Goal: Information Seeking & Learning: Learn about a topic

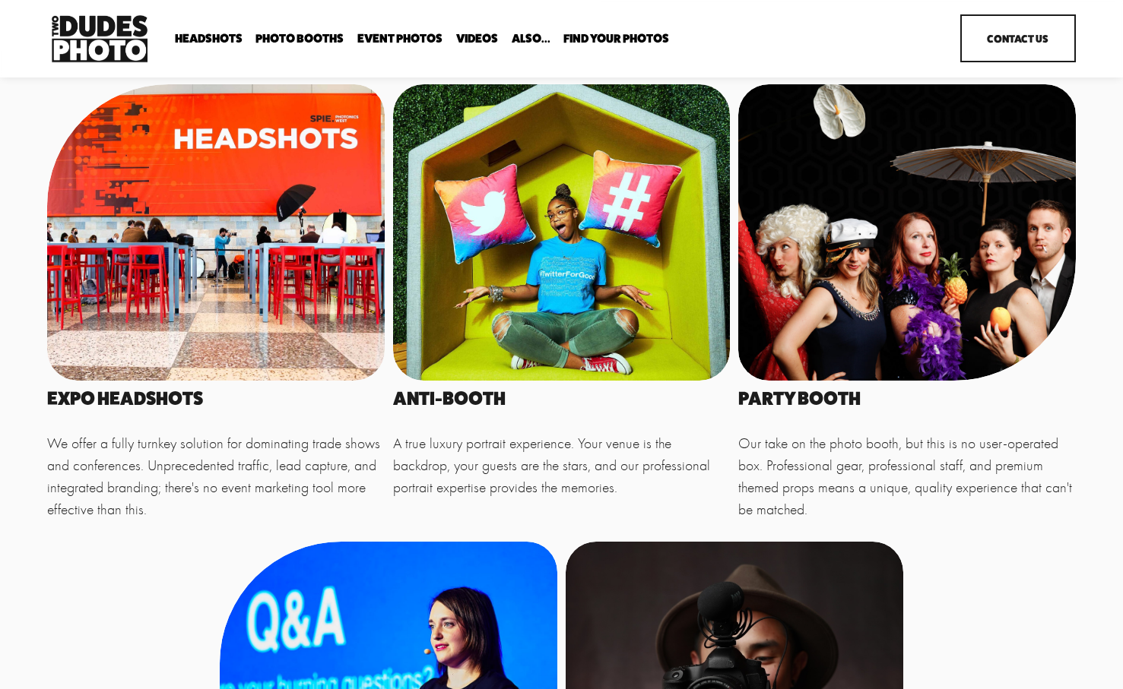
scroll to position [683, 0]
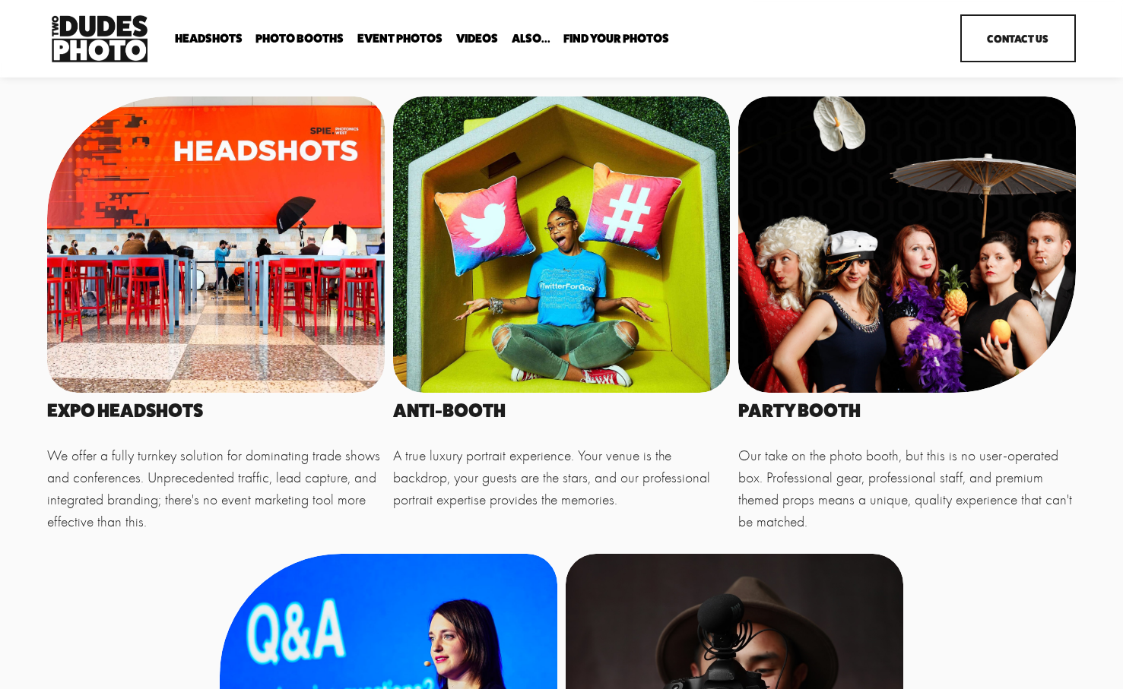
click at [205, 227] on div at bounding box center [215, 245] width 337 height 296
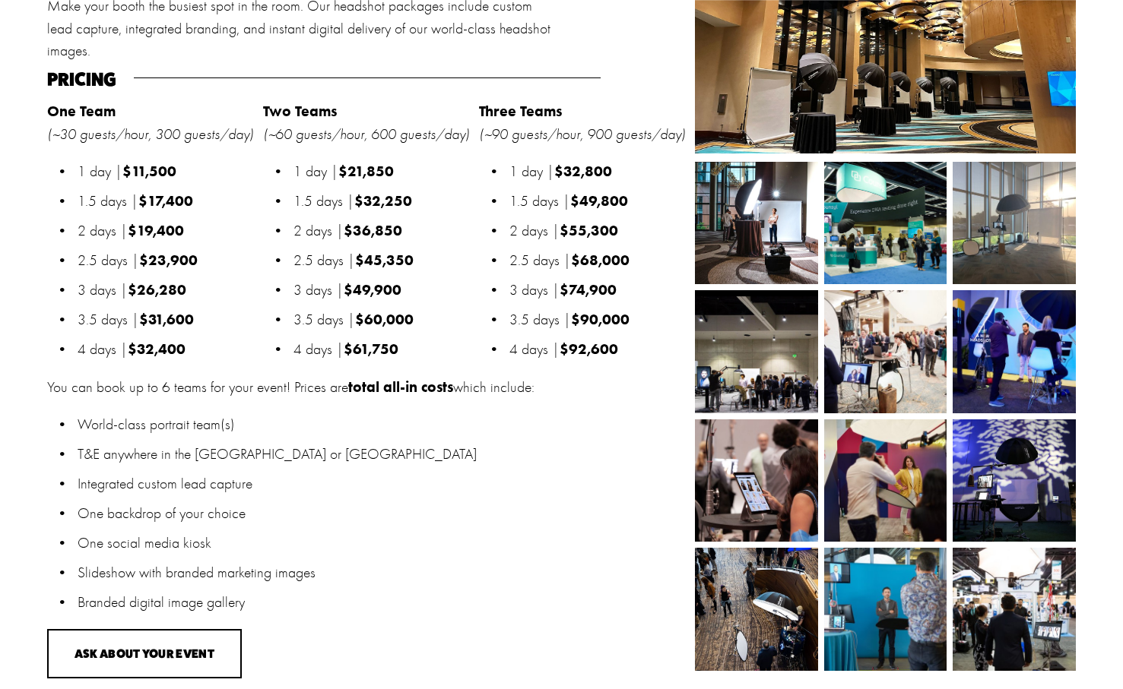
scroll to position [1576, 0]
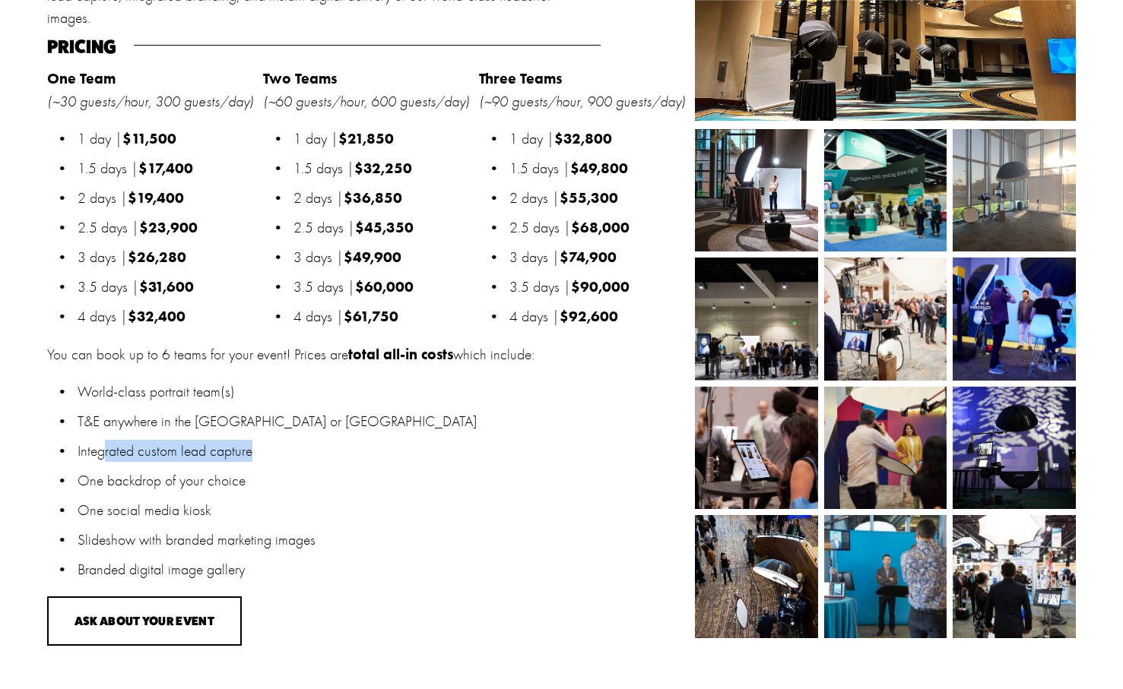
drag, startPoint x: 74, startPoint y: 444, endPoint x: 258, endPoint y: 446, distance: 183.2
click at [258, 446] on p "Integrated custom lead capture" at bounding box center [382, 451] width 609 height 22
drag, startPoint x: 86, startPoint y: 476, endPoint x: 261, endPoint y: 475, distance: 175.6
click at [261, 475] on p "One backdrop of your choice" at bounding box center [382, 481] width 609 height 22
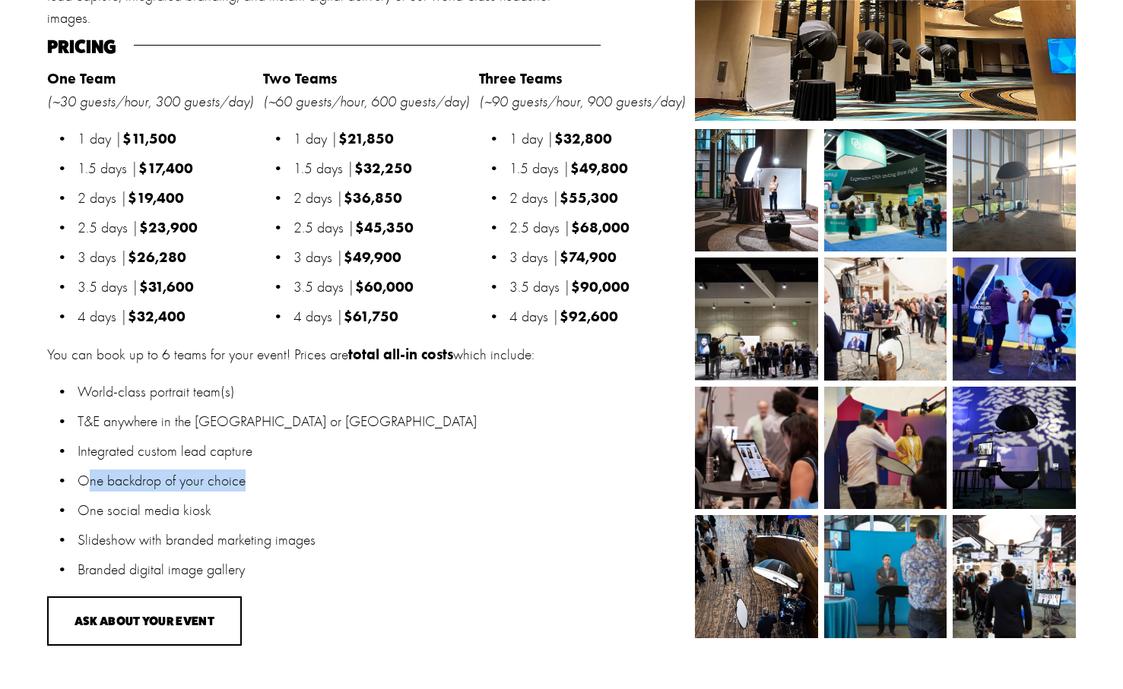
click at [261, 475] on p "One backdrop of your choice" at bounding box center [382, 481] width 609 height 22
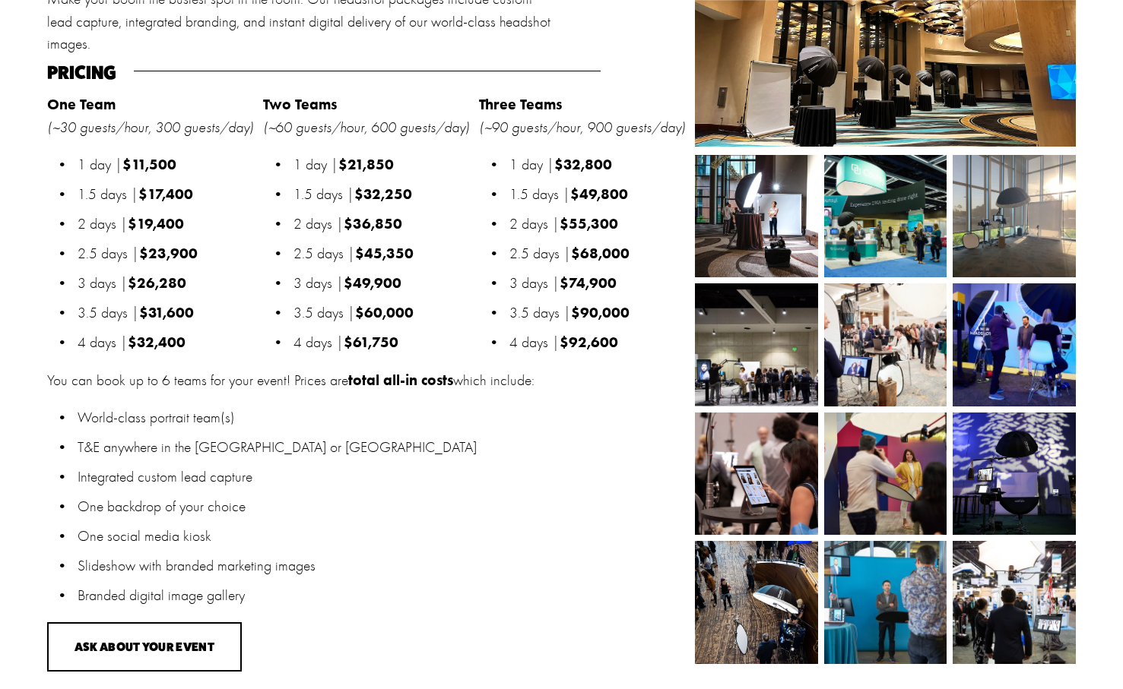
scroll to position [1539, 0]
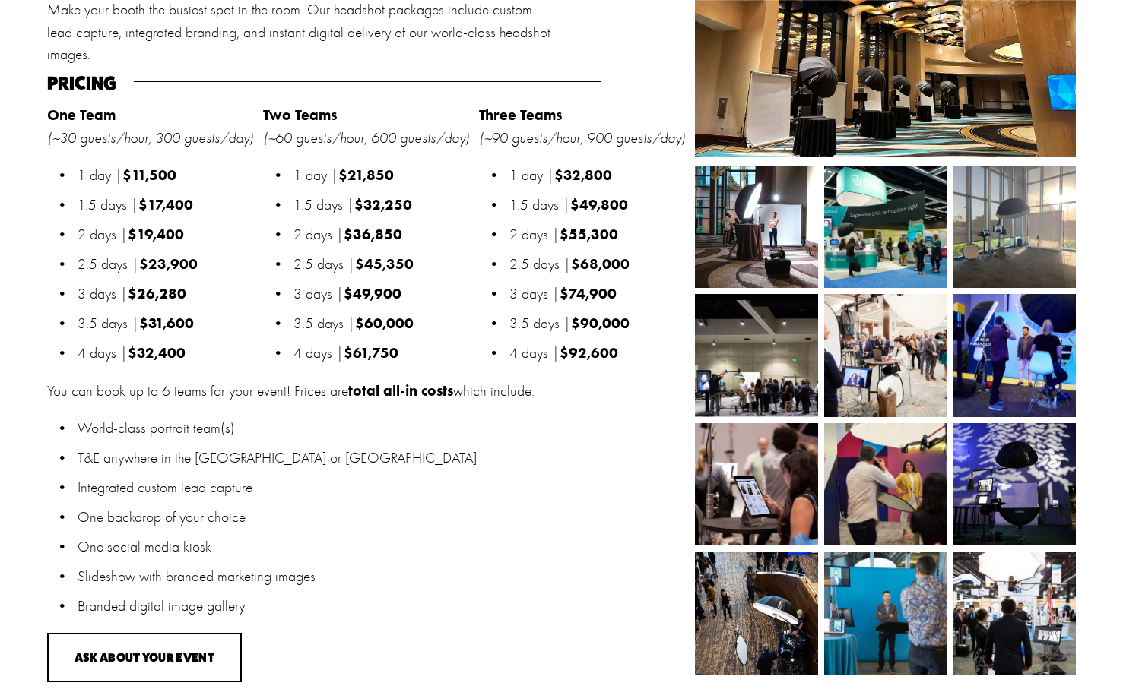
click at [794, 86] on div at bounding box center [885, 53] width 381 height 207
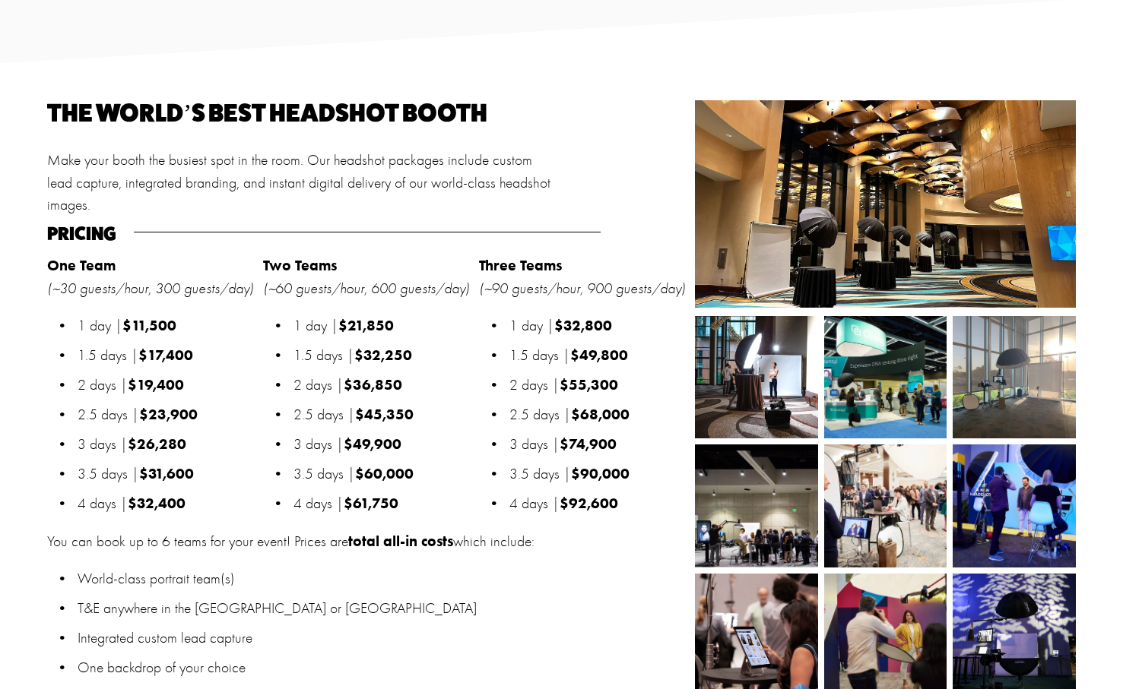
scroll to position [1383, 0]
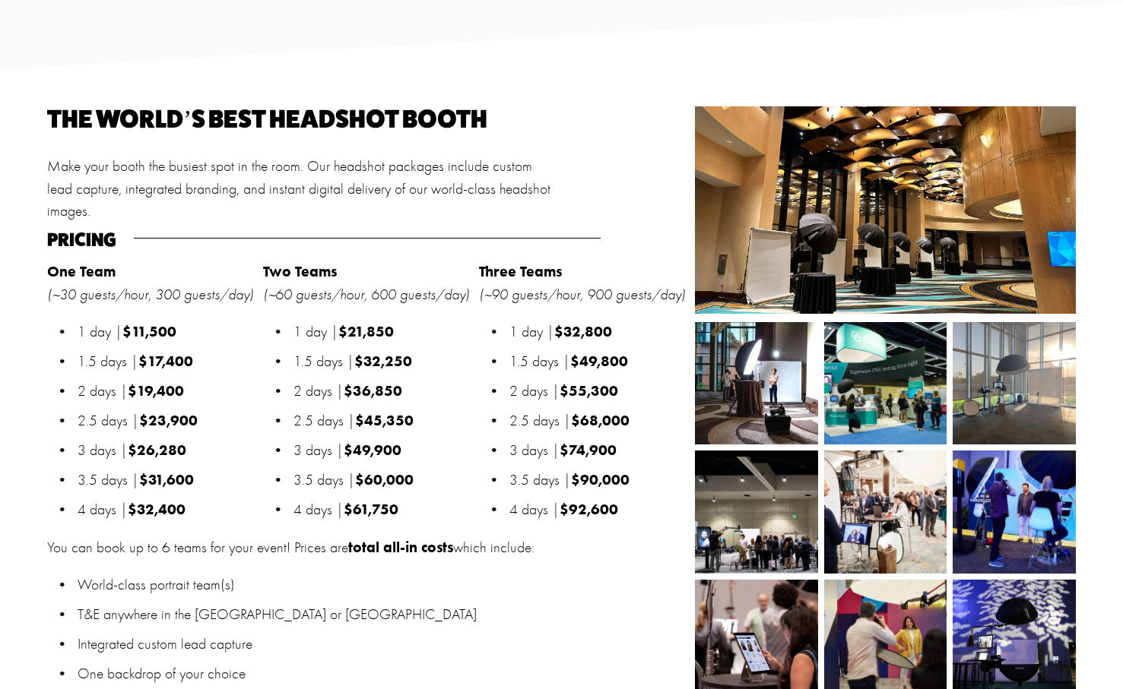
click at [741, 407] on img at bounding box center [756, 383] width 123 height 123
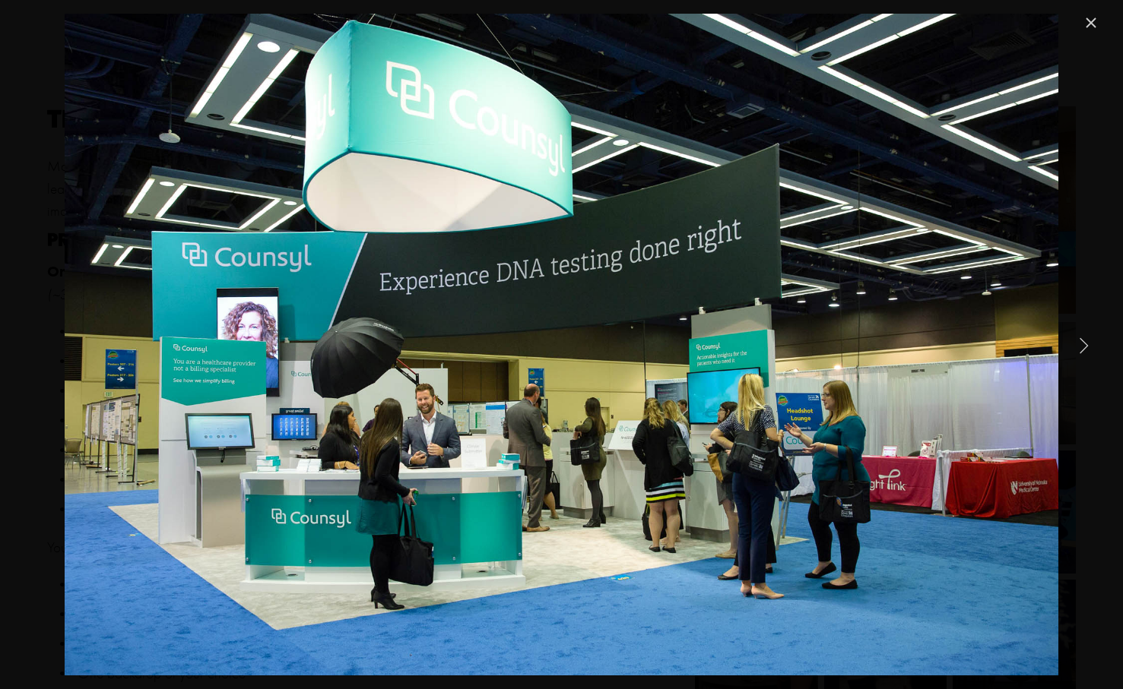
click at [1091, 21] on link "Close" at bounding box center [1091, 23] width 18 height 18
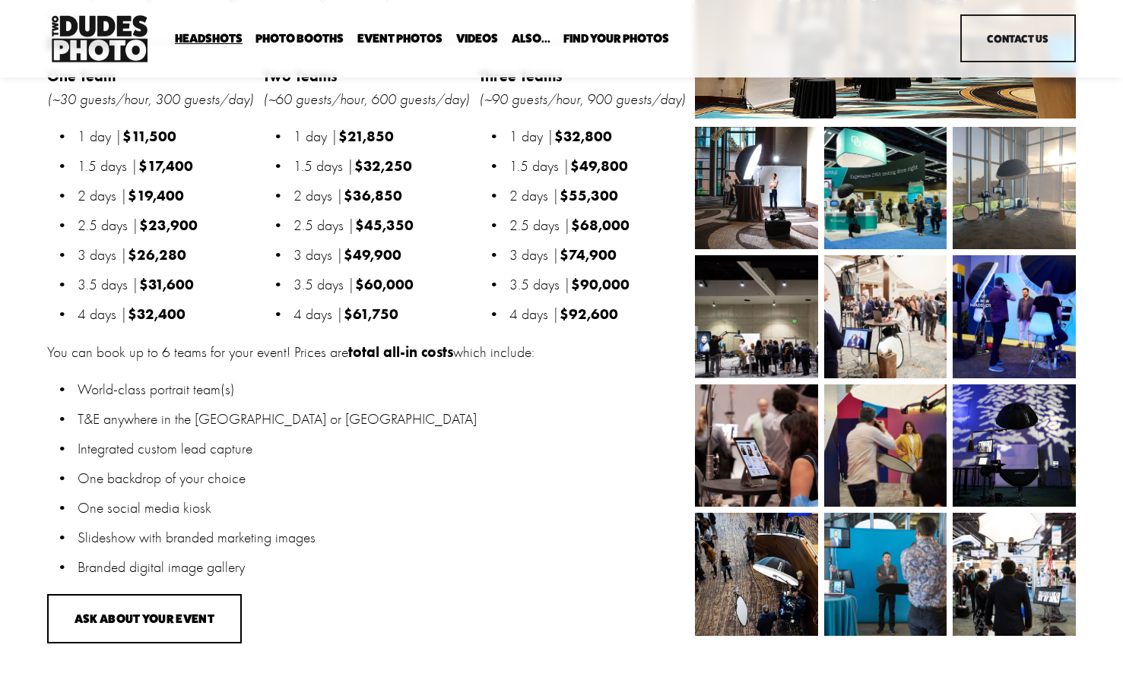
scroll to position [1566, 0]
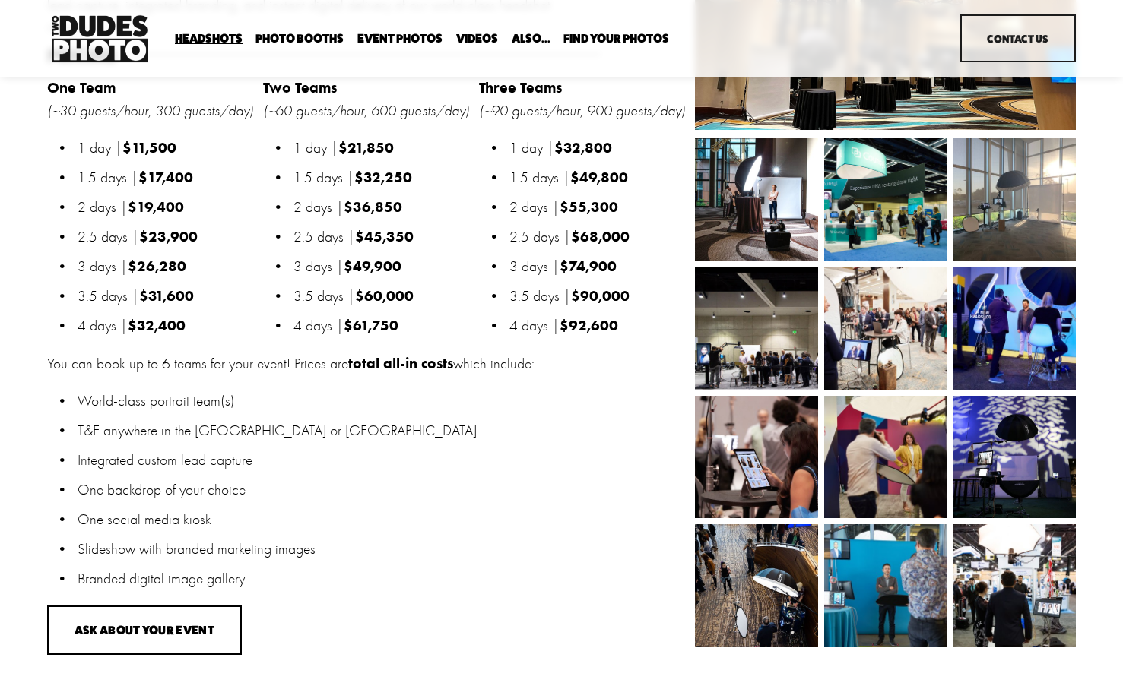
click at [406, 40] on link "Event Photos" at bounding box center [399, 39] width 85 height 14
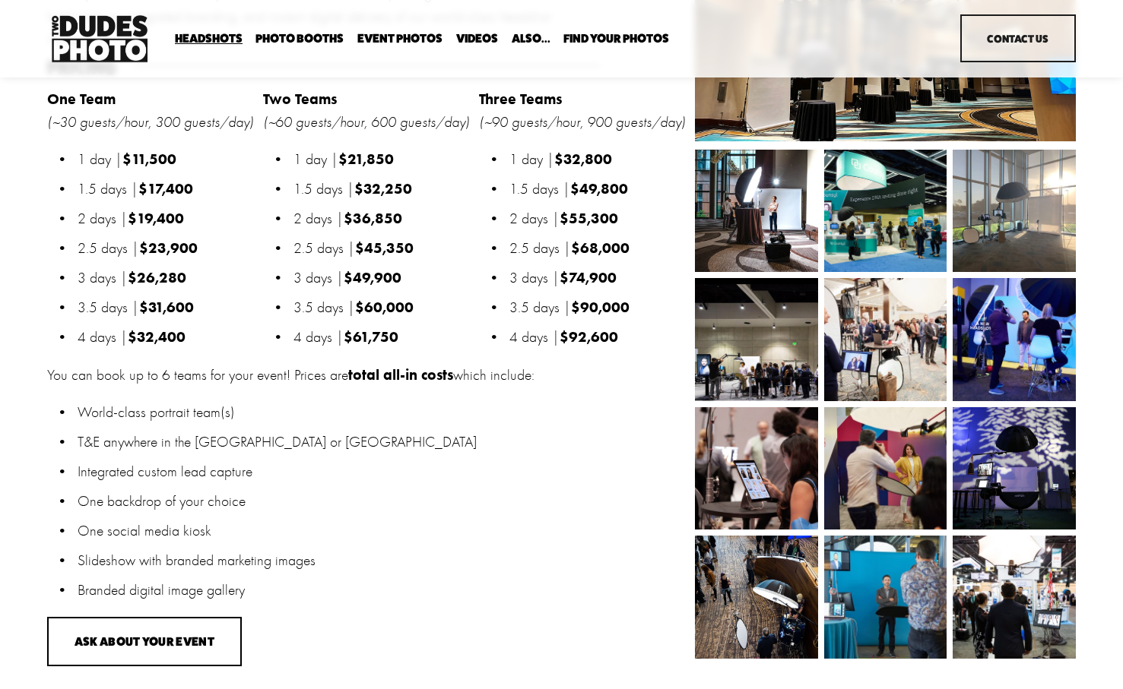
click at [0, 0] on span "Party Booth" at bounding box center [0, 0] width 0 height 0
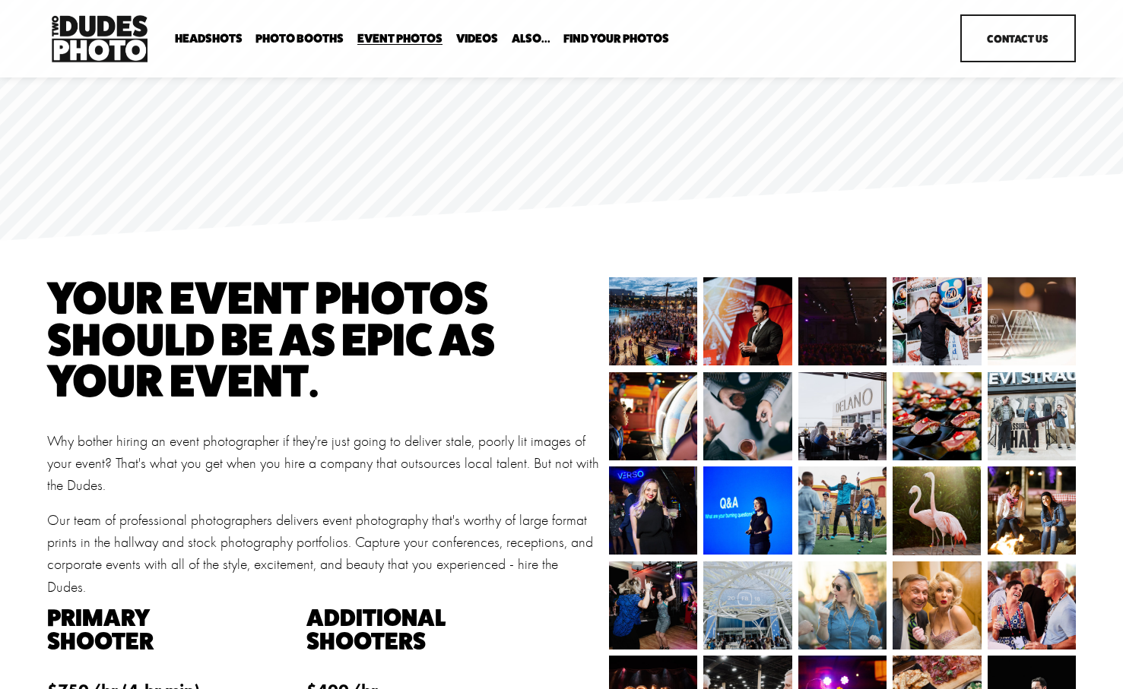
click at [653, 325] on img at bounding box center [640, 321] width 132 height 88
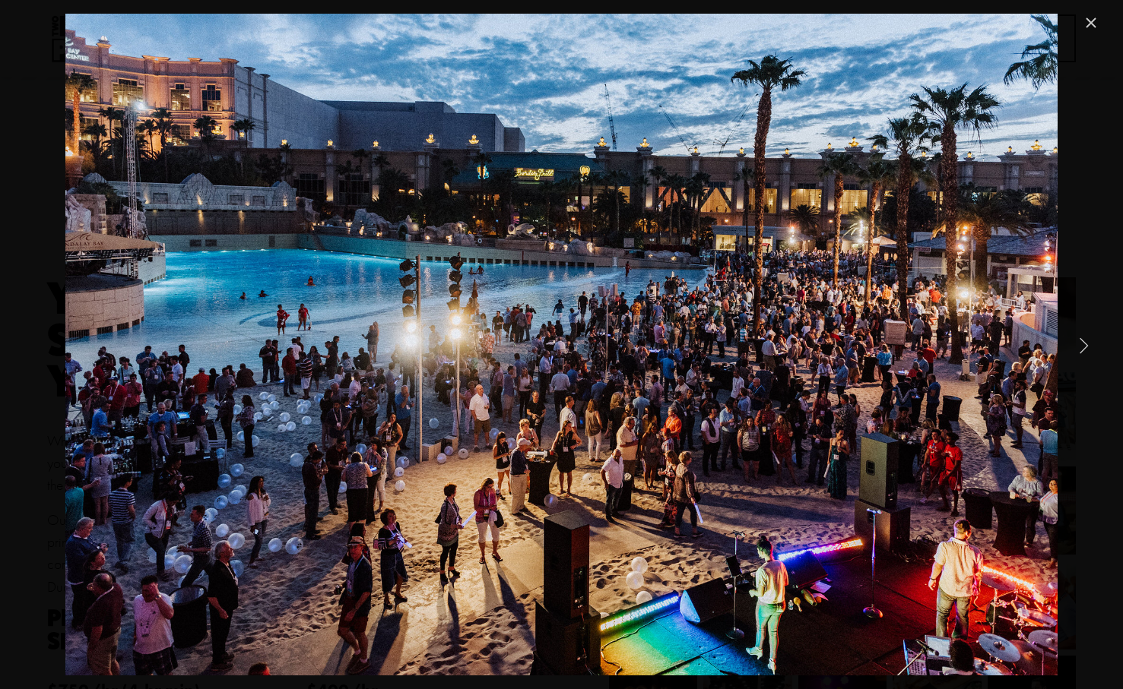
click at [1082, 344] on link "Next Item" at bounding box center [1082, 344] width 33 height 33
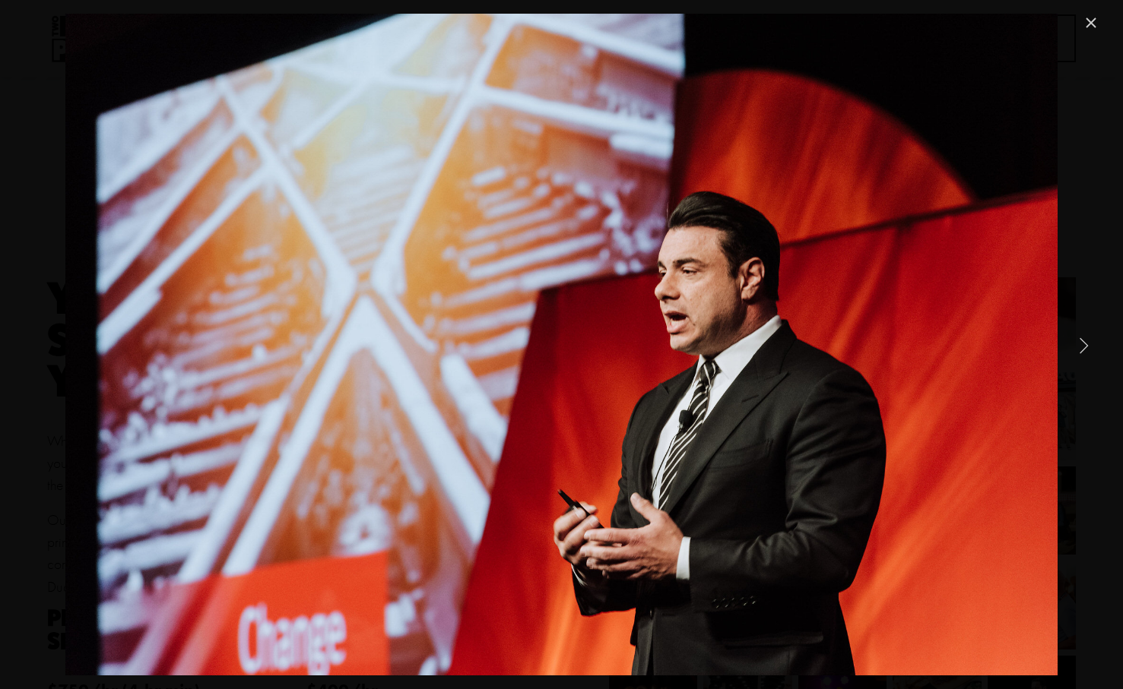
click at [1082, 344] on link "Next Item" at bounding box center [1082, 344] width 33 height 33
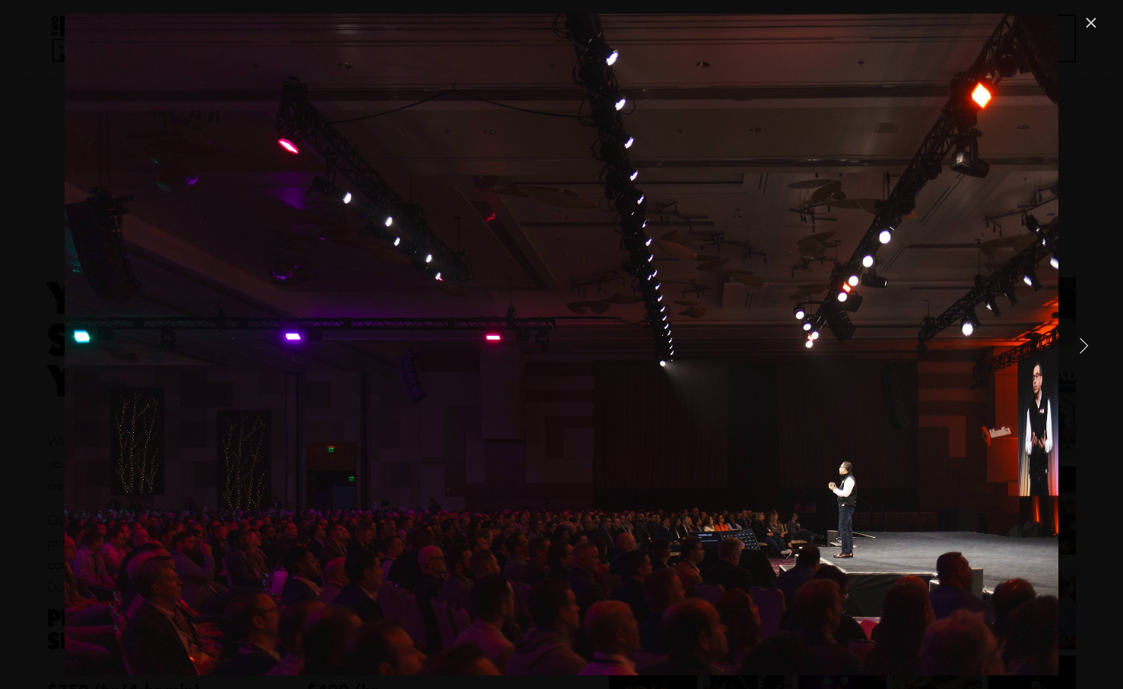
click at [1082, 344] on link "Next Item" at bounding box center [1082, 344] width 33 height 33
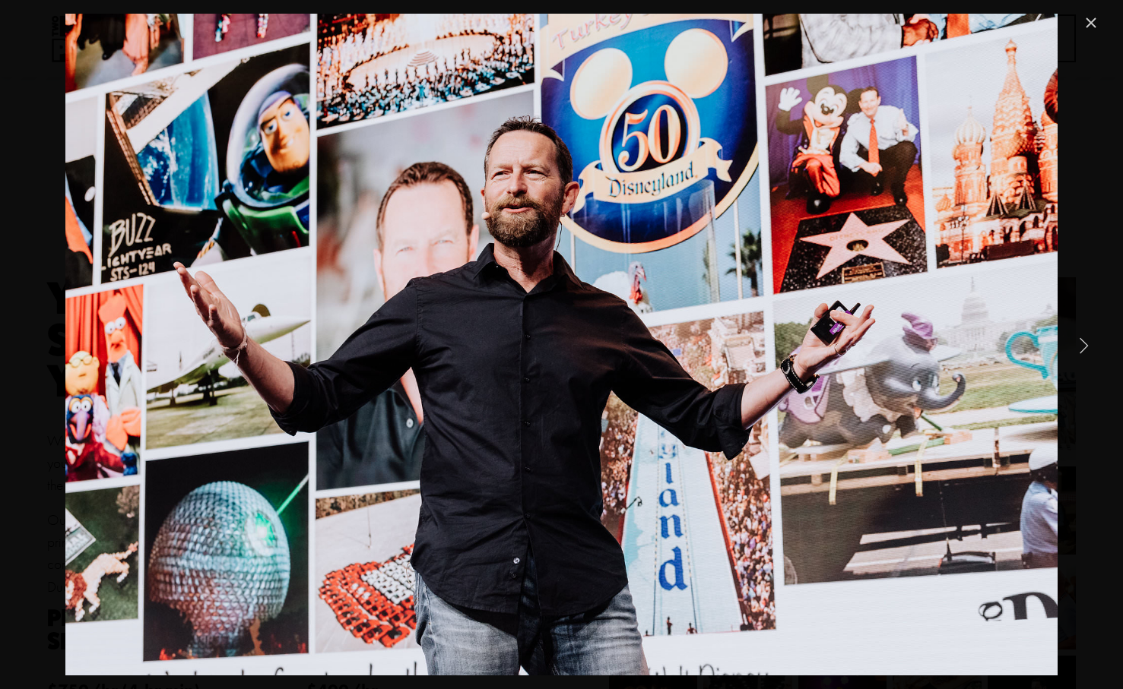
click at [1082, 344] on link "Next Item" at bounding box center [1082, 344] width 33 height 33
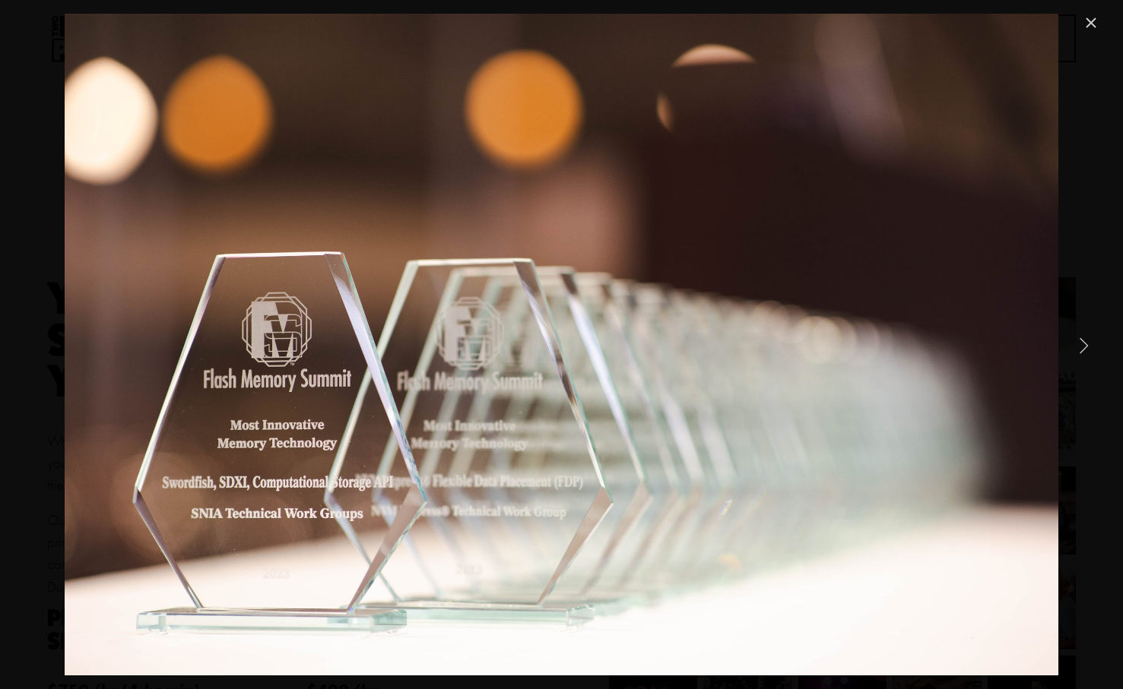
click at [1082, 344] on link "Next Item" at bounding box center [1082, 344] width 33 height 33
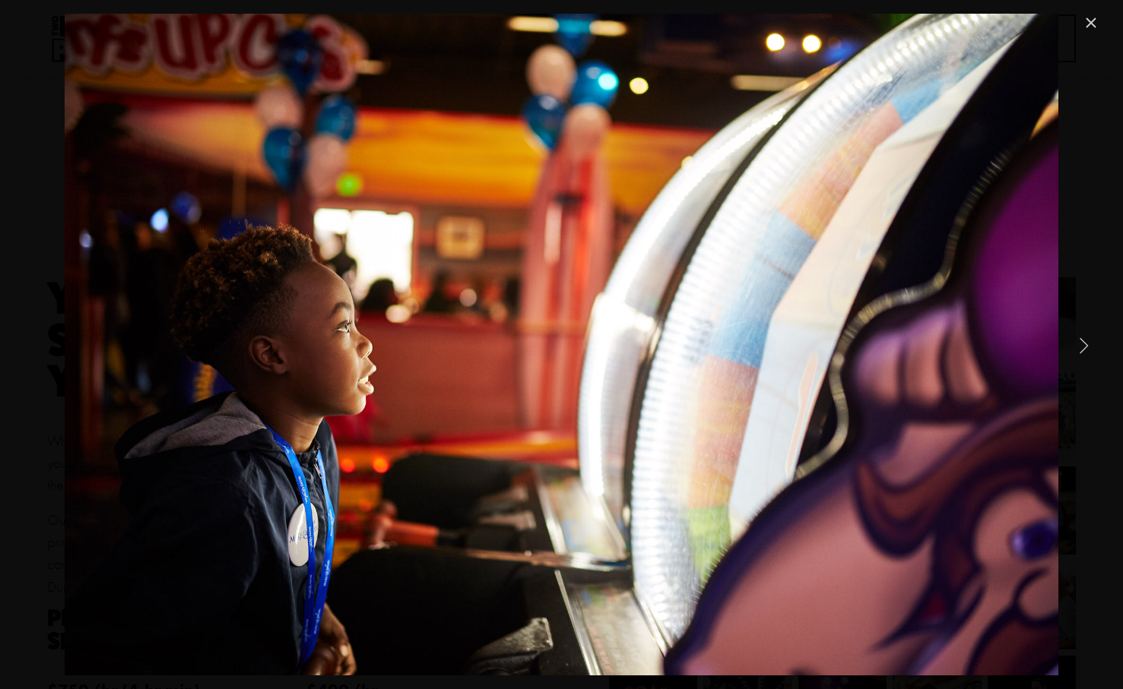
click at [1082, 344] on link "Next Item" at bounding box center [1082, 344] width 33 height 33
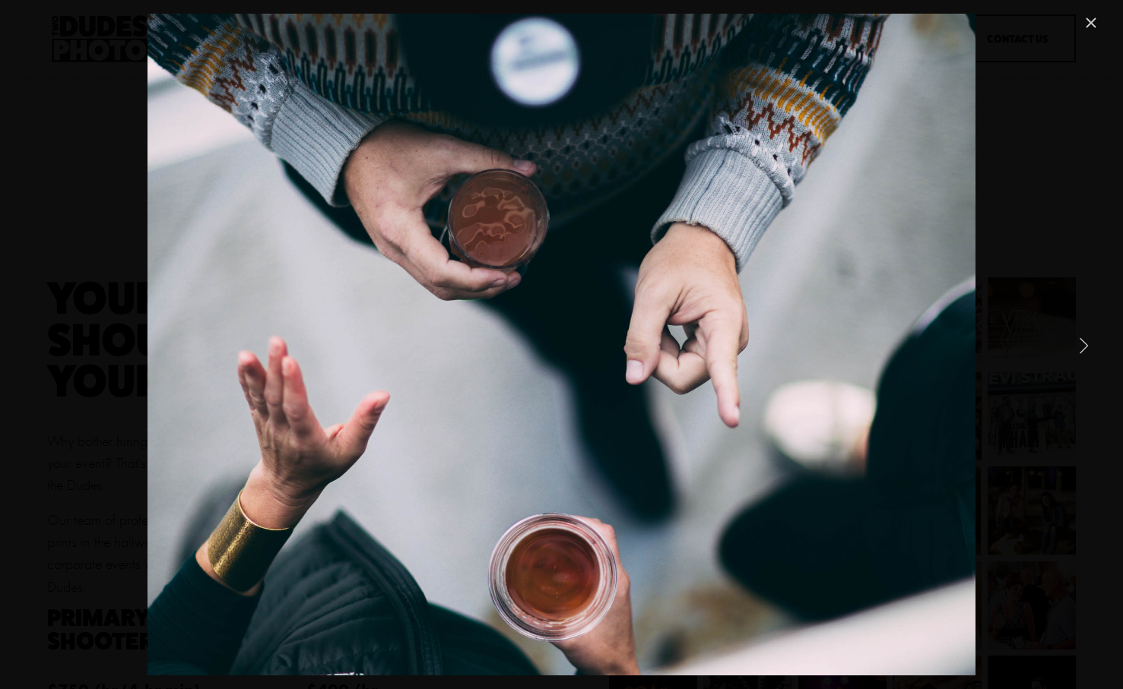
click at [1082, 344] on link "Next Item" at bounding box center [1082, 344] width 33 height 33
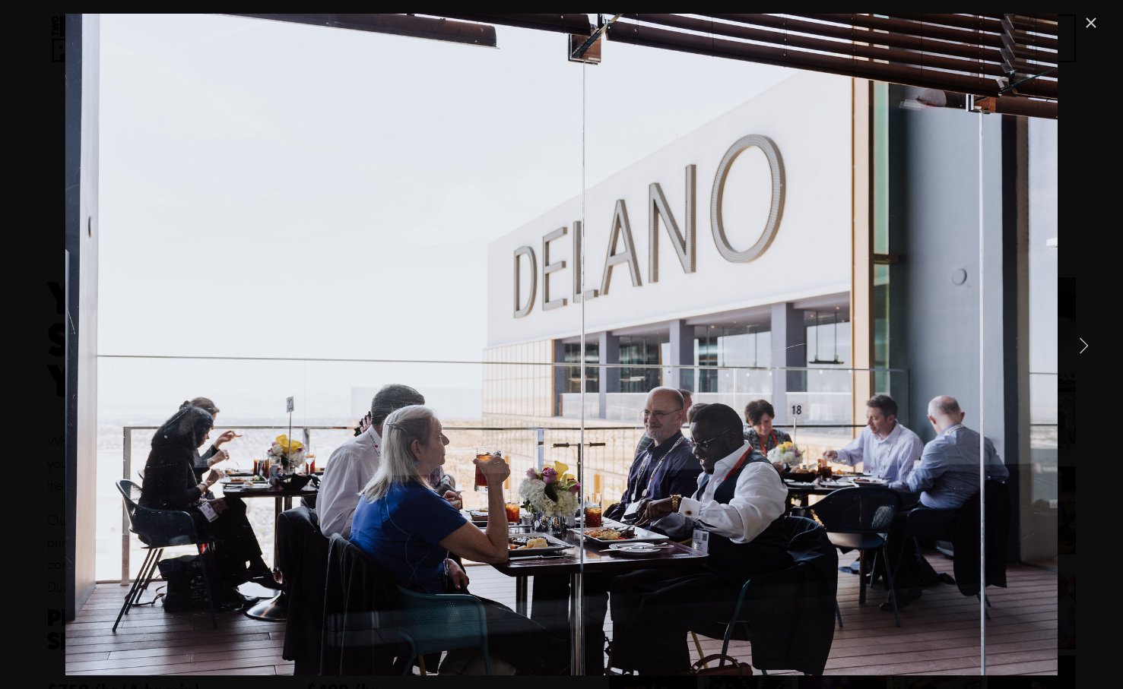
click at [1082, 344] on link "Next Item" at bounding box center [1082, 344] width 33 height 33
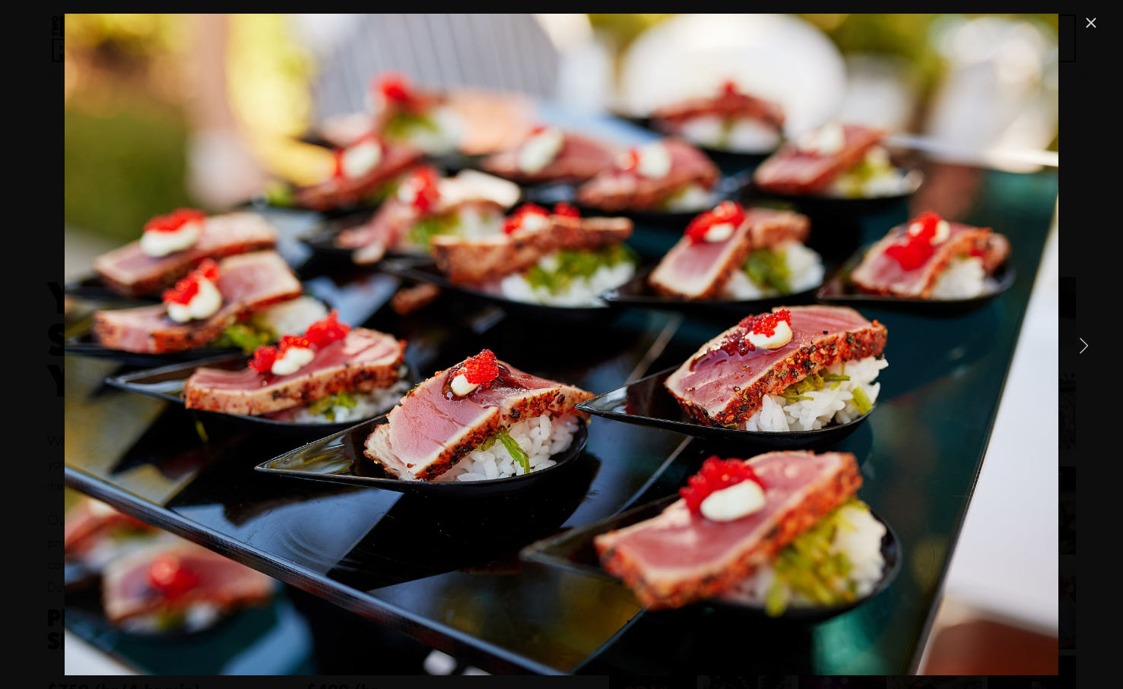
click at [1082, 344] on link "Next Item" at bounding box center [1082, 344] width 33 height 33
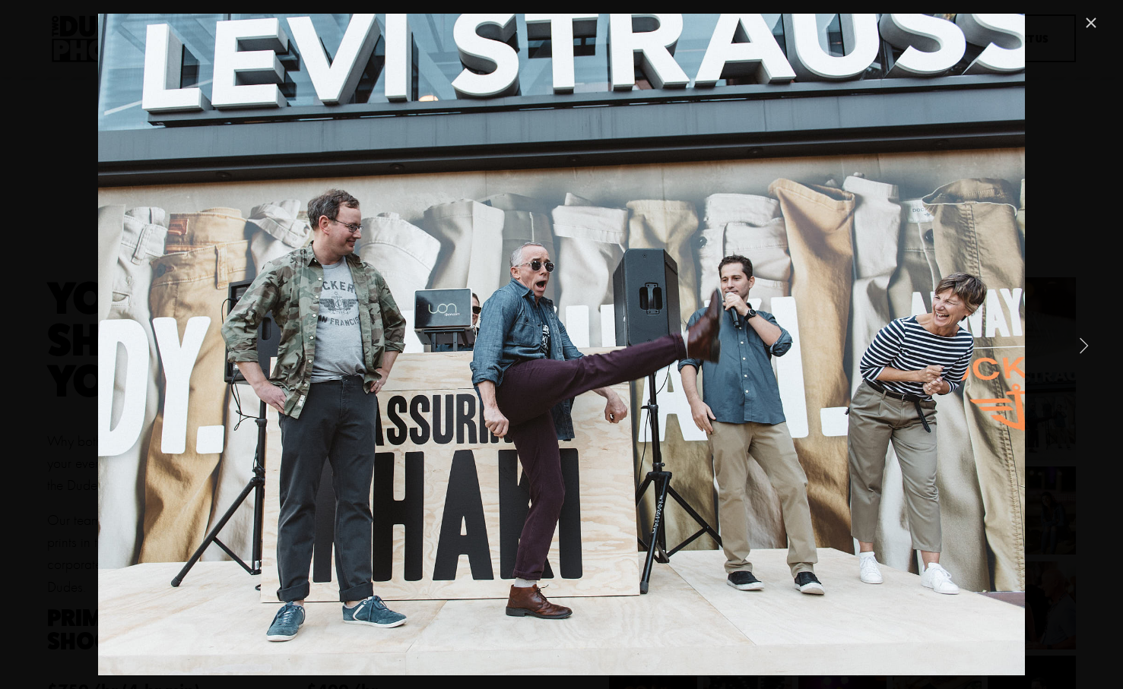
click at [1082, 344] on link "Next Item" at bounding box center [1082, 344] width 33 height 33
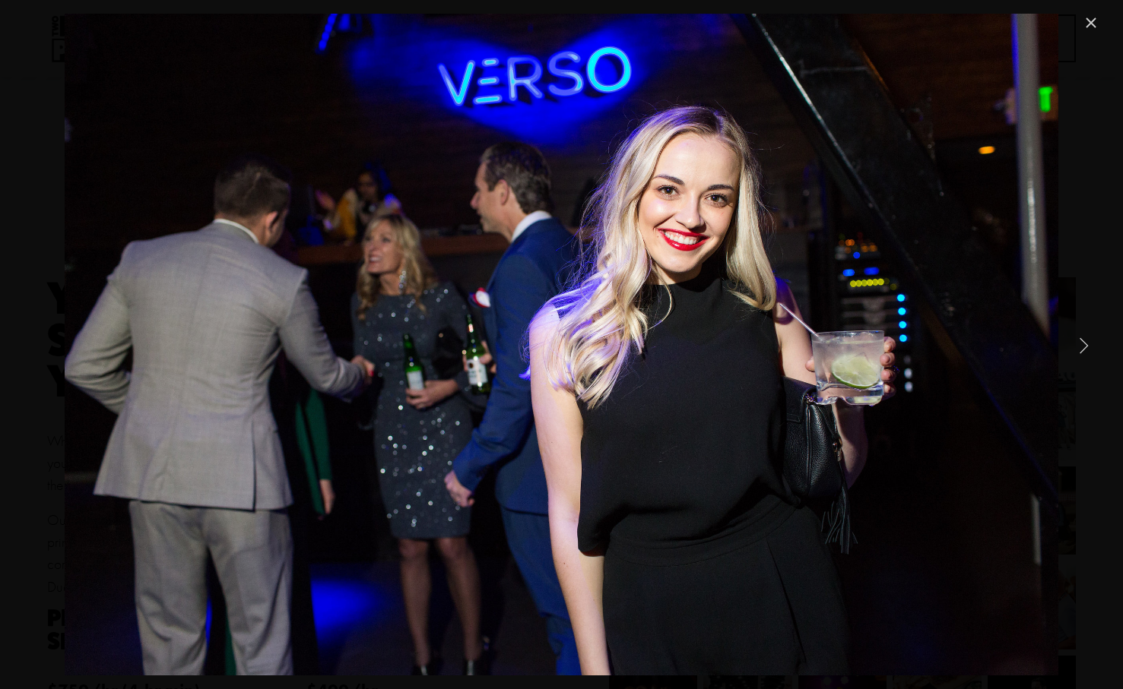
click at [1082, 344] on link "Next Item" at bounding box center [1082, 344] width 33 height 33
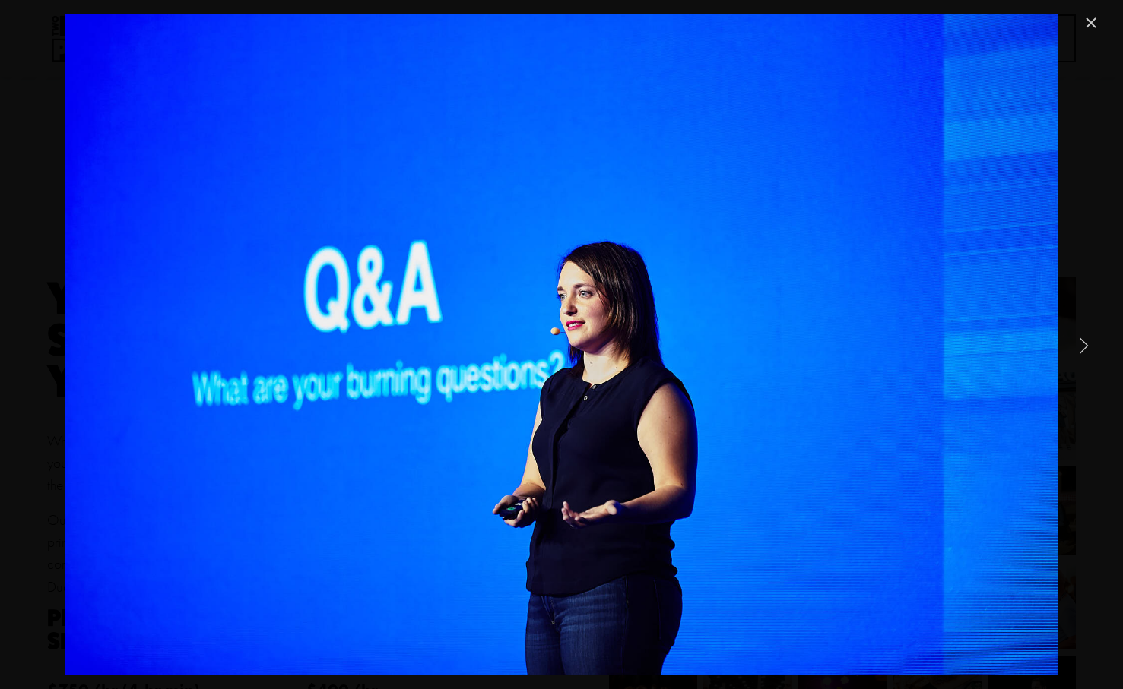
click at [1082, 344] on link "Next Item" at bounding box center [1082, 344] width 33 height 33
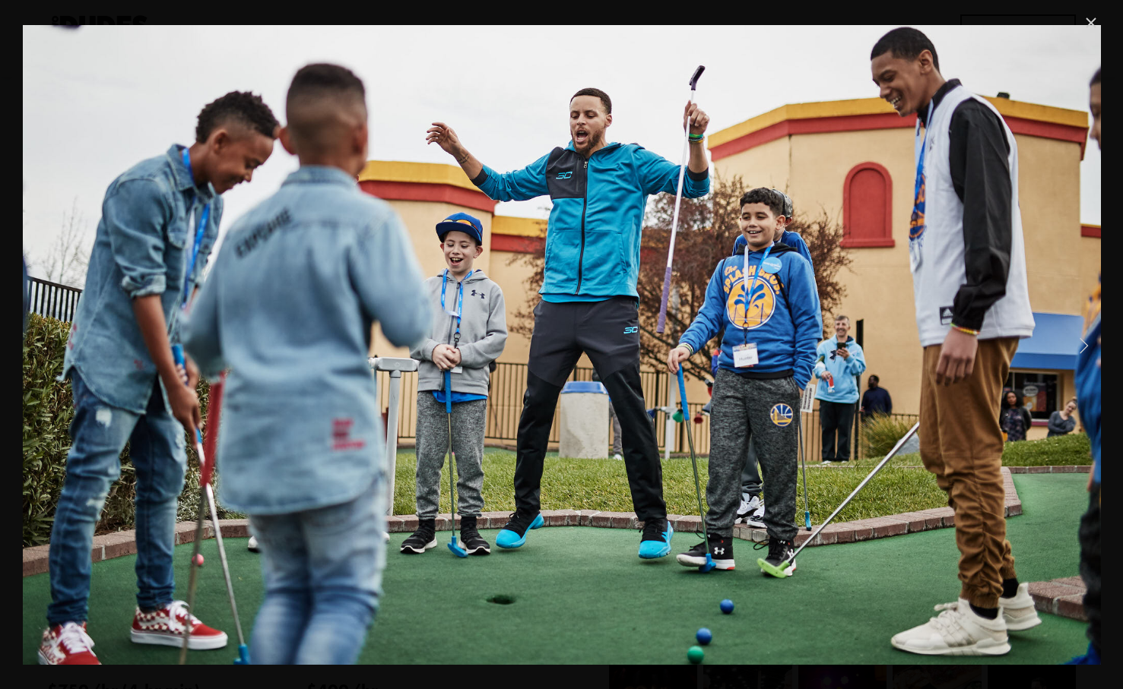
click at [1082, 344] on link "Next Item" at bounding box center [1082, 344] width 33 height 33
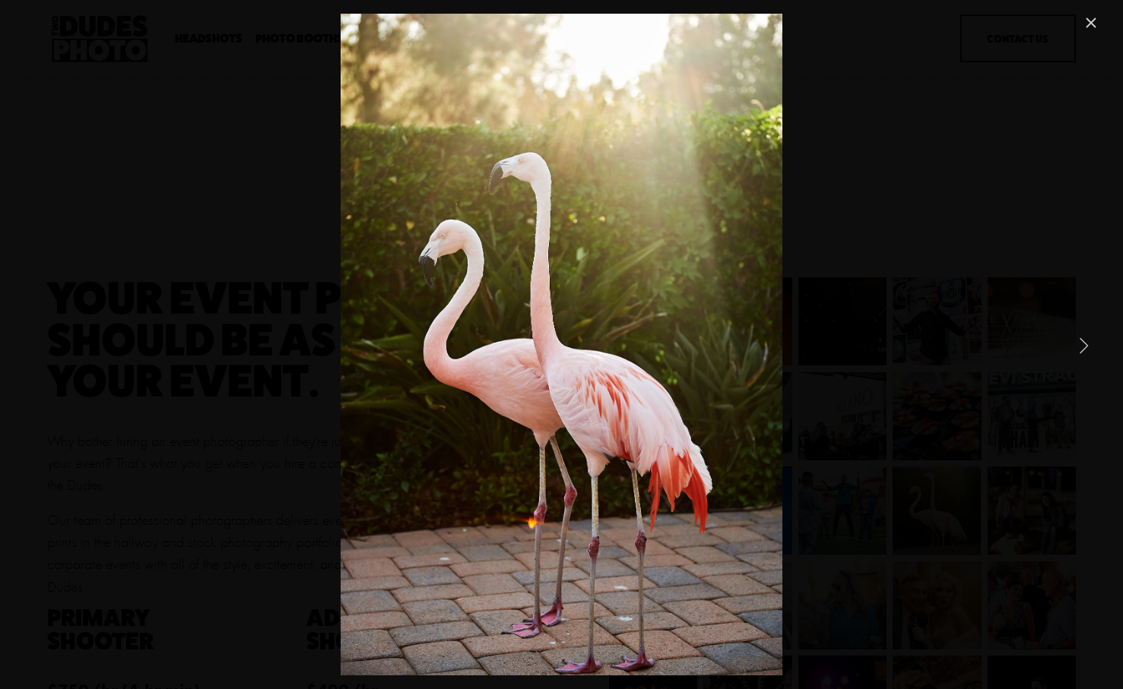
click at [1082, 344] on link "Next Item" at bounding box center [1082, 344] width 33 height 33
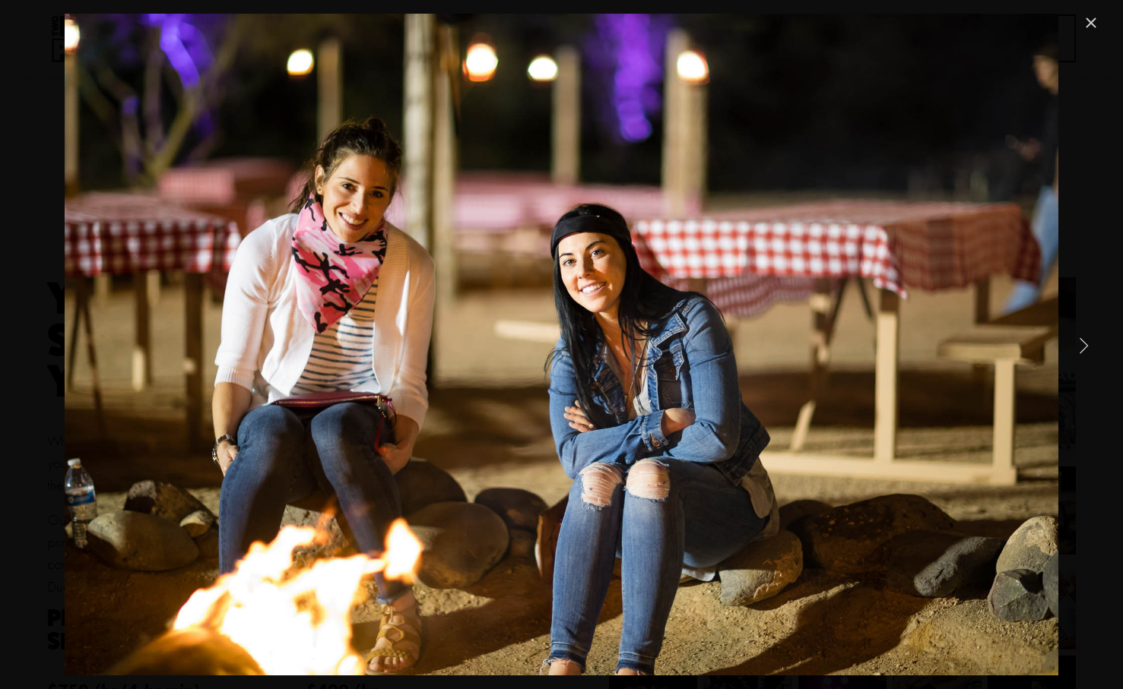
click at [1082, 344] on link "Next Item" at bounding box center [1082, 344] width 33 height 33
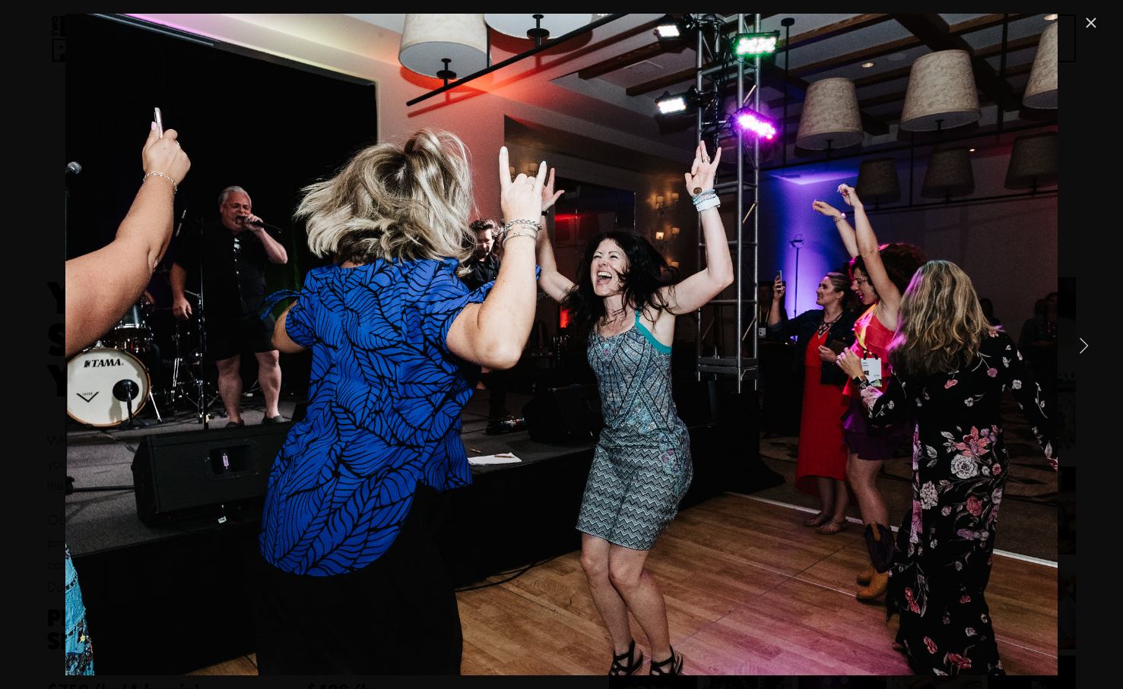
click at [1082, 344] on link "Next Item" at bounding box center [1082, 344] width 33 height 33
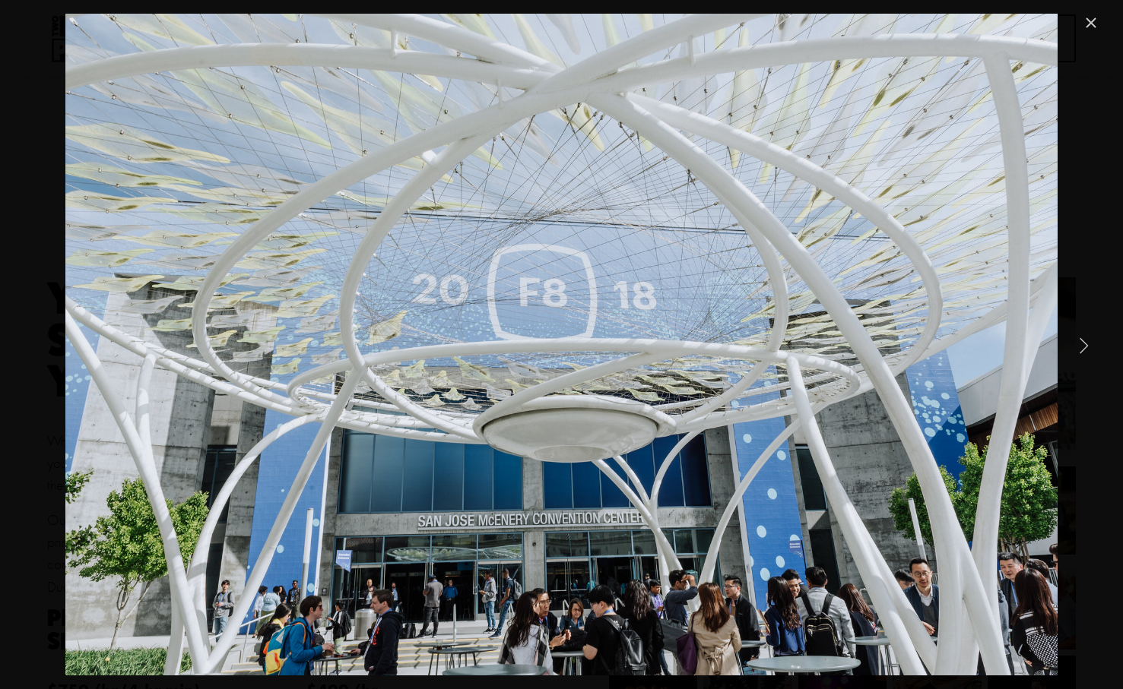
click at [1082, 344] on link "Next Item" at bounding box center [1082, 344] width 33 height 33
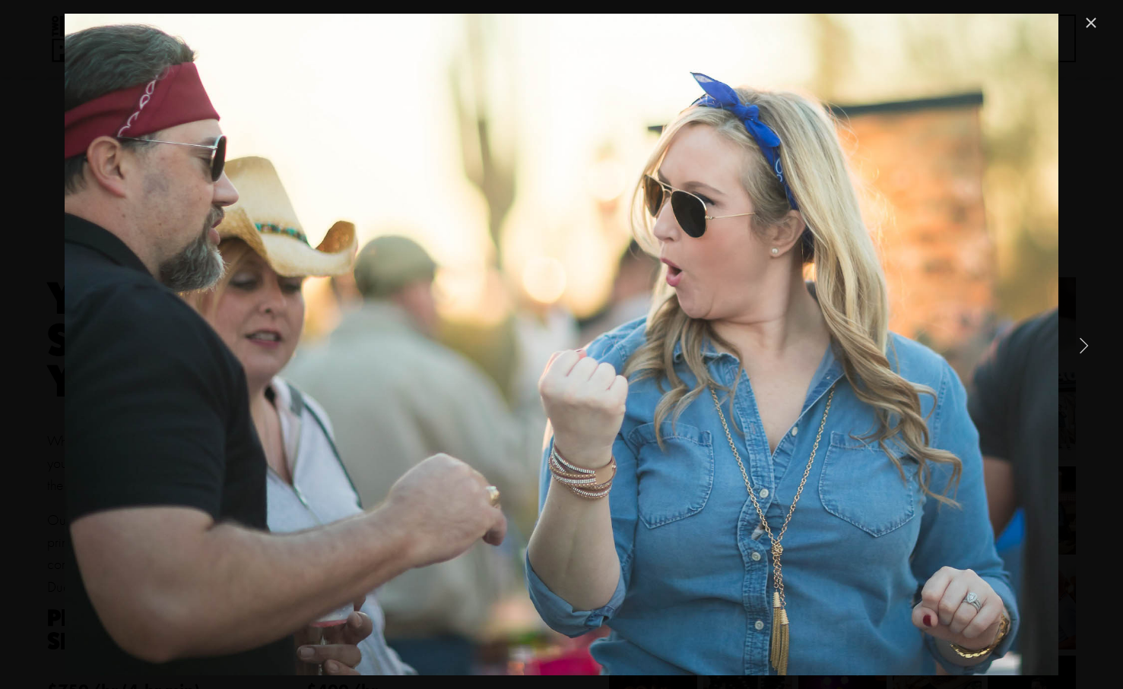
click at [1082, 344] on link "Next Item" at bounding box center [1082, 344] width 33 height 33
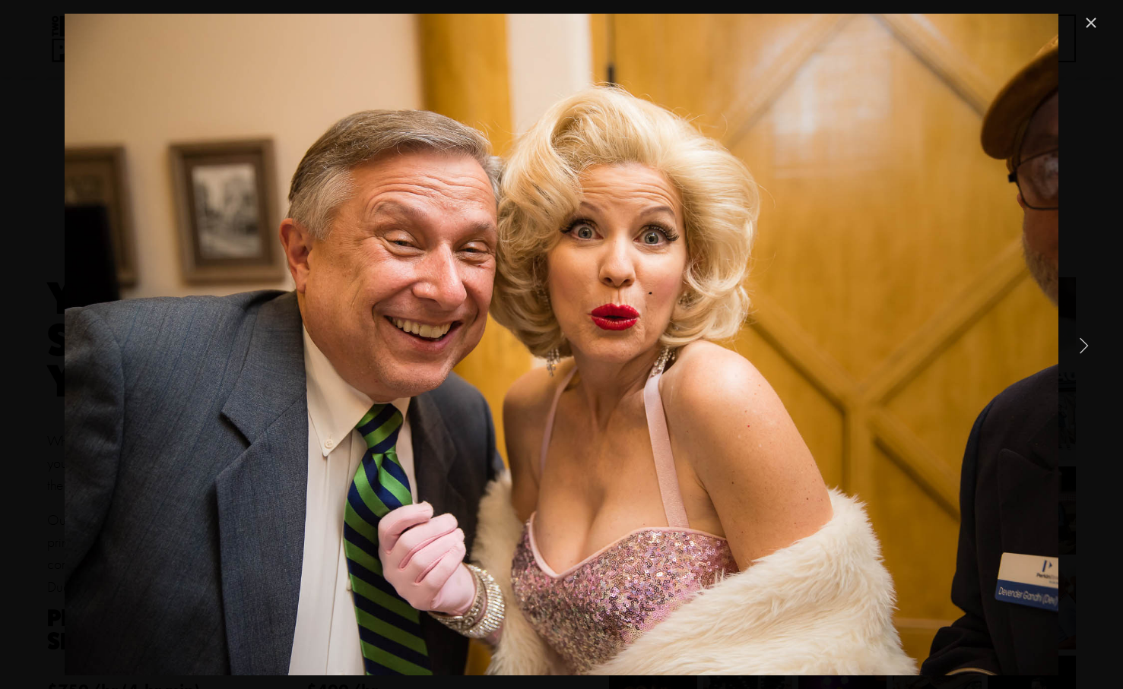
click at [1082, 344] on link "Next Item" at bounding box center [1082, 344] width 33 height 33
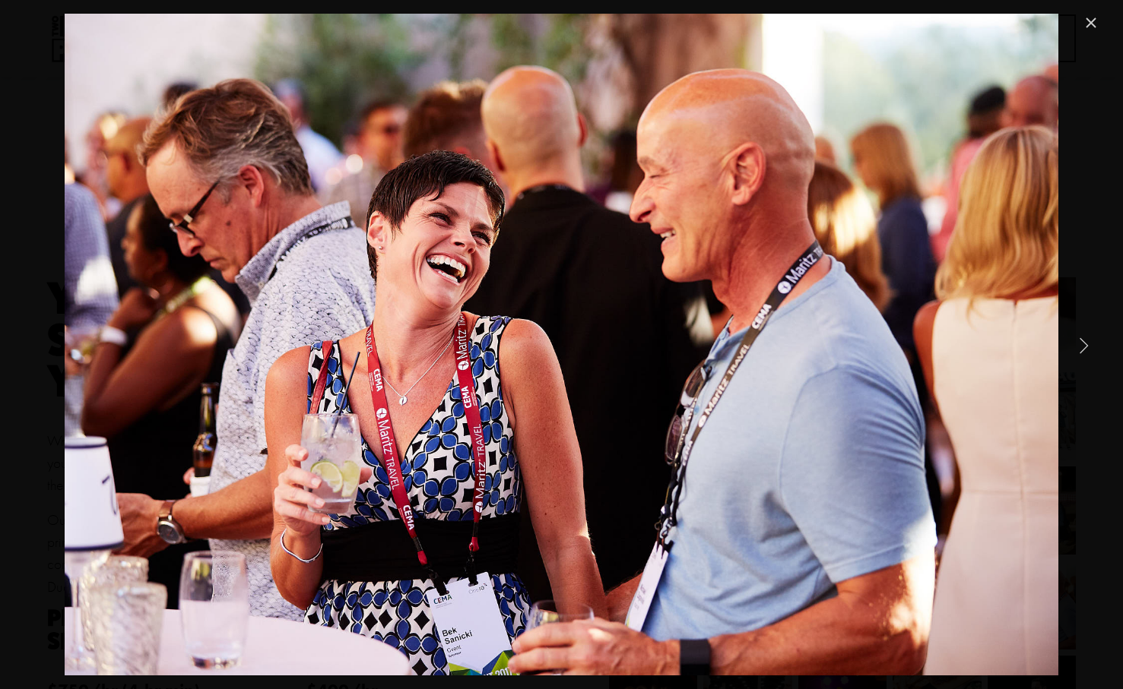
click at [1082, 344] on link "Next Item" at bounding box center [1082, 344] width 33 height 33
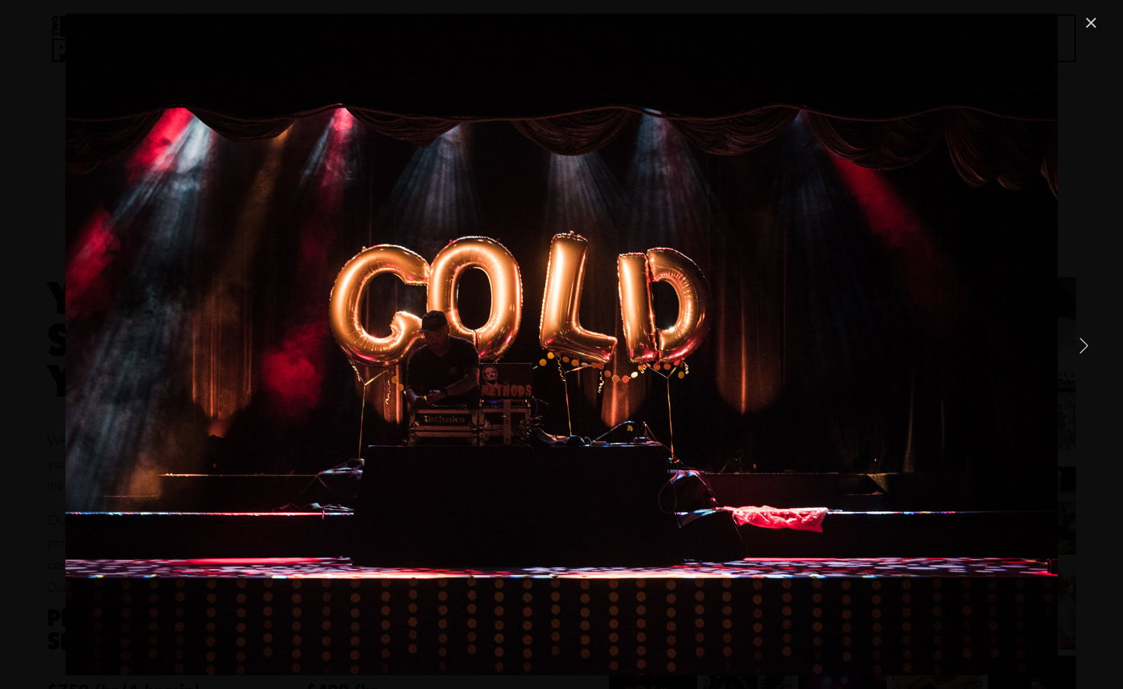
click at [1082, 344] on link "Next Item" at bounding box center [1082, 344] width 33 height 33
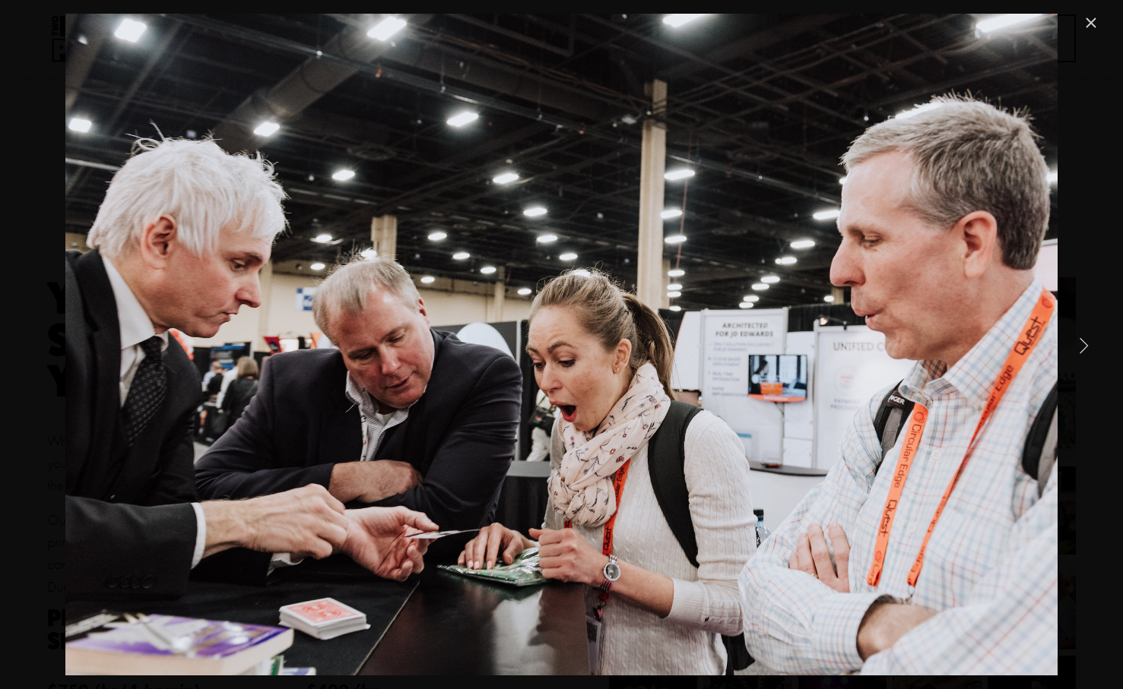
click at [1082, 344] on link "Next Item" at bounding box center [1082, 344] width 33 height 33
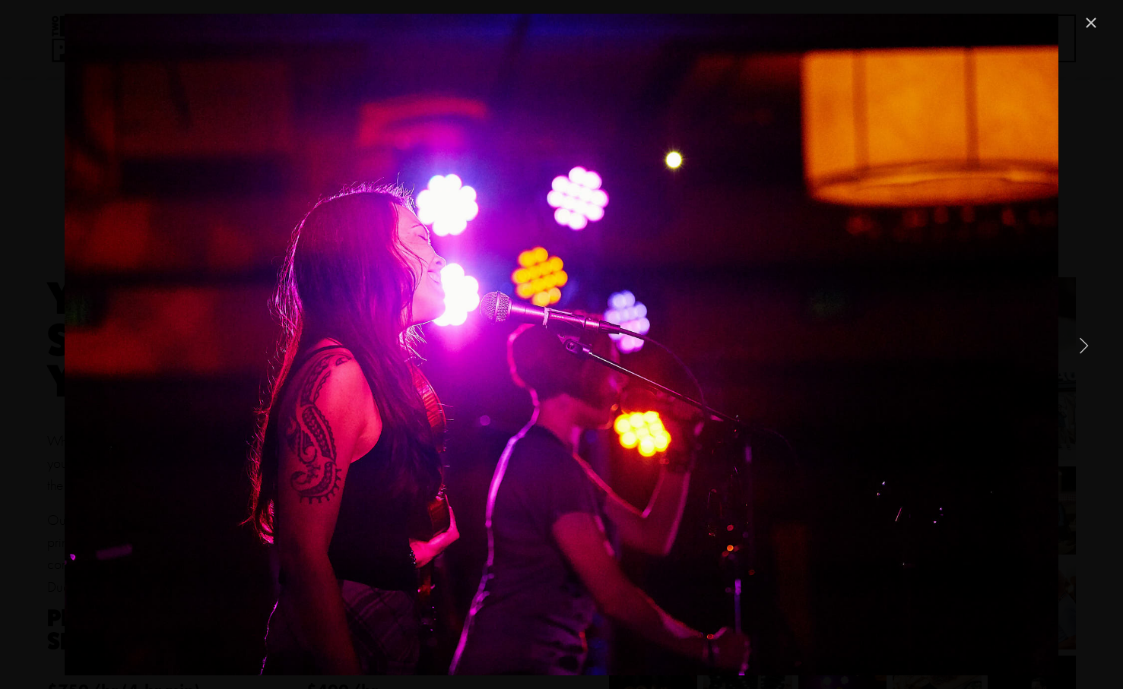
click at [1082, 344] on link "Next Item" at bounding box center [1082, 344] width 33 height 33
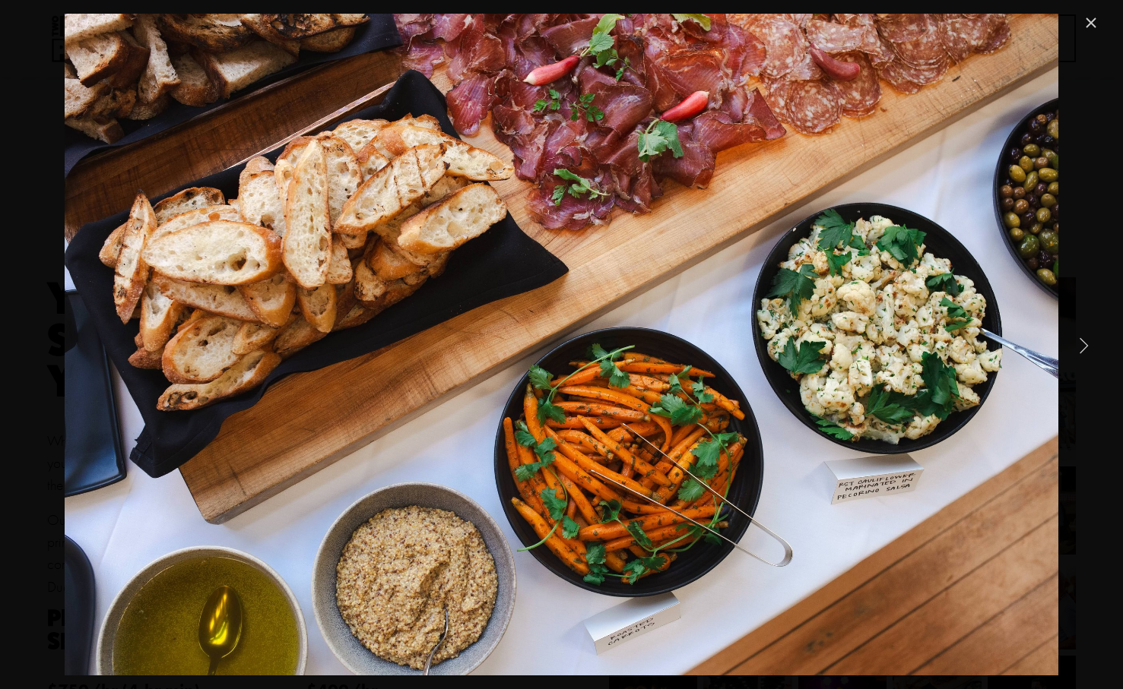
click at [1082, 344] on link "Next Item" at bounding box center [1082, 344] width 33 height 33
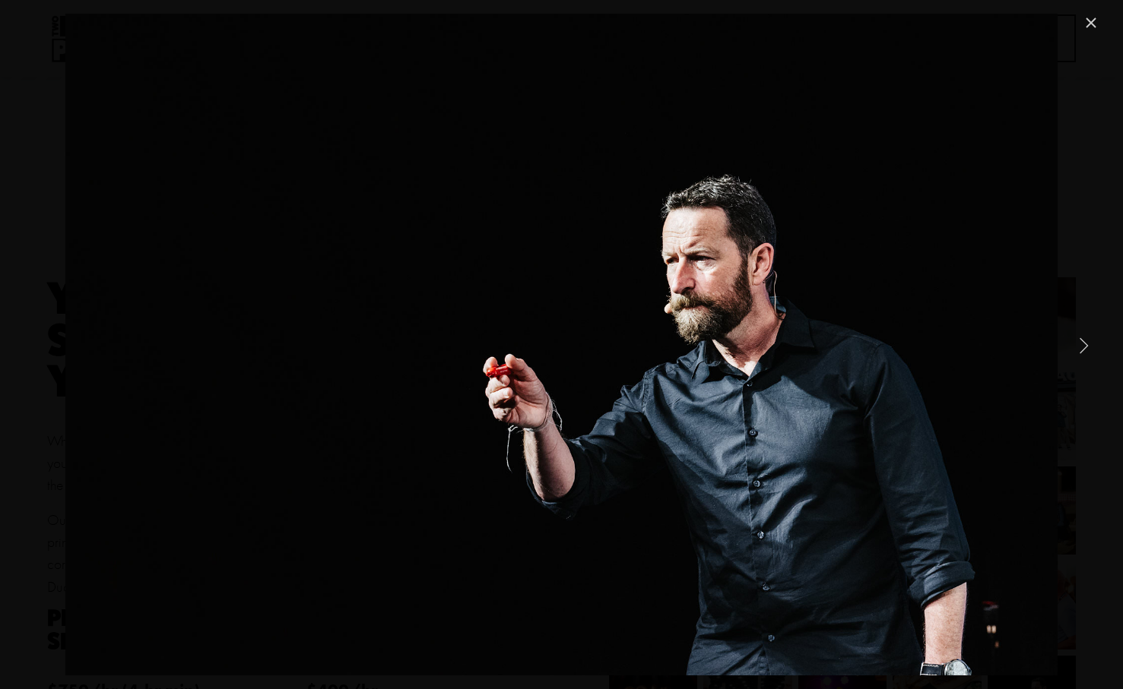
click at [1093, 27] on link "Close" at bounding box center [1091, 23] width 18 height 18
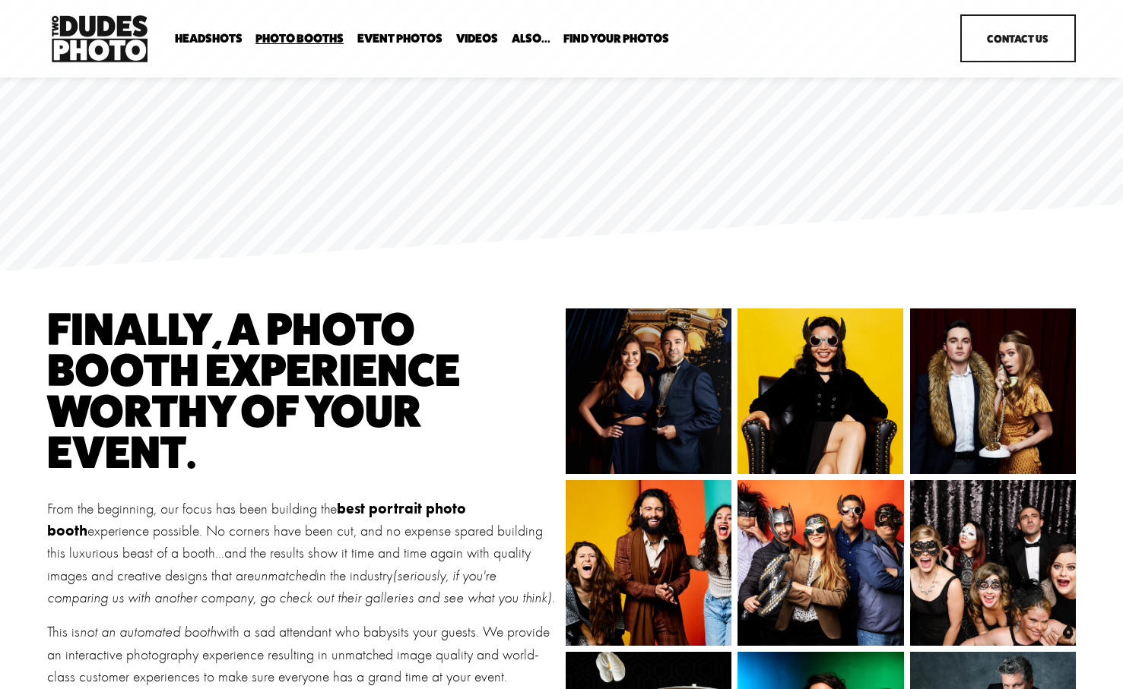
click at [0, 0] on span "Tuxedo B&W Booth" at bounding box center [0, 0] width 0 height 0
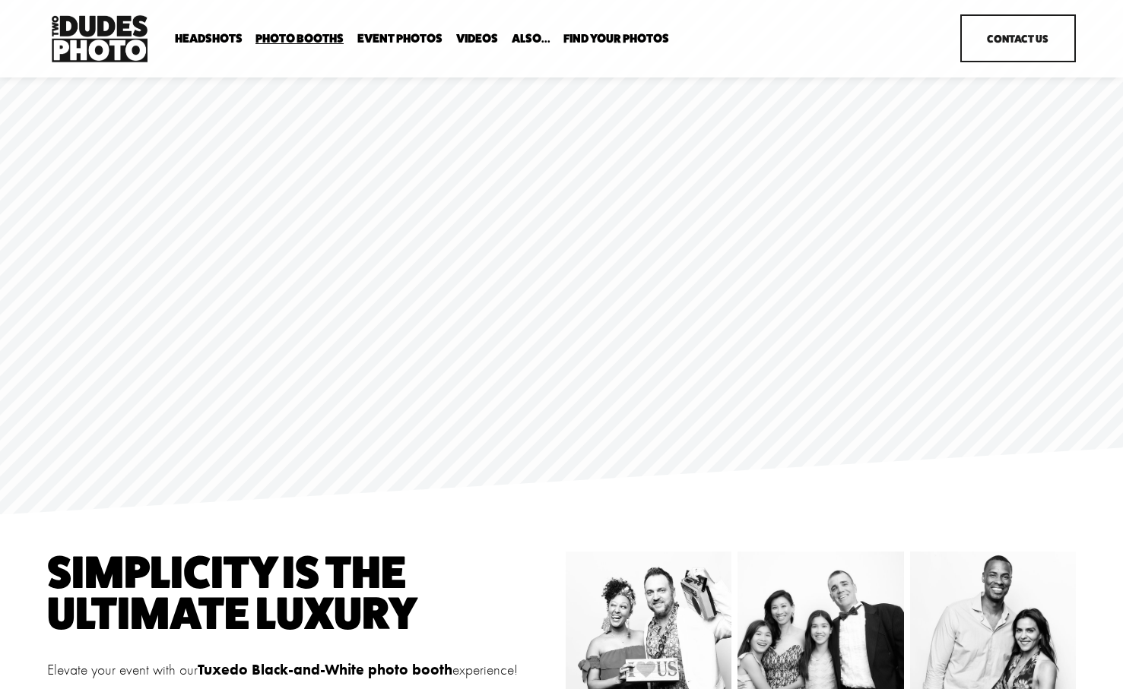
click at [0, 0] on span "Anti Booth" at bounding box center [0, 0] width 0 height 0
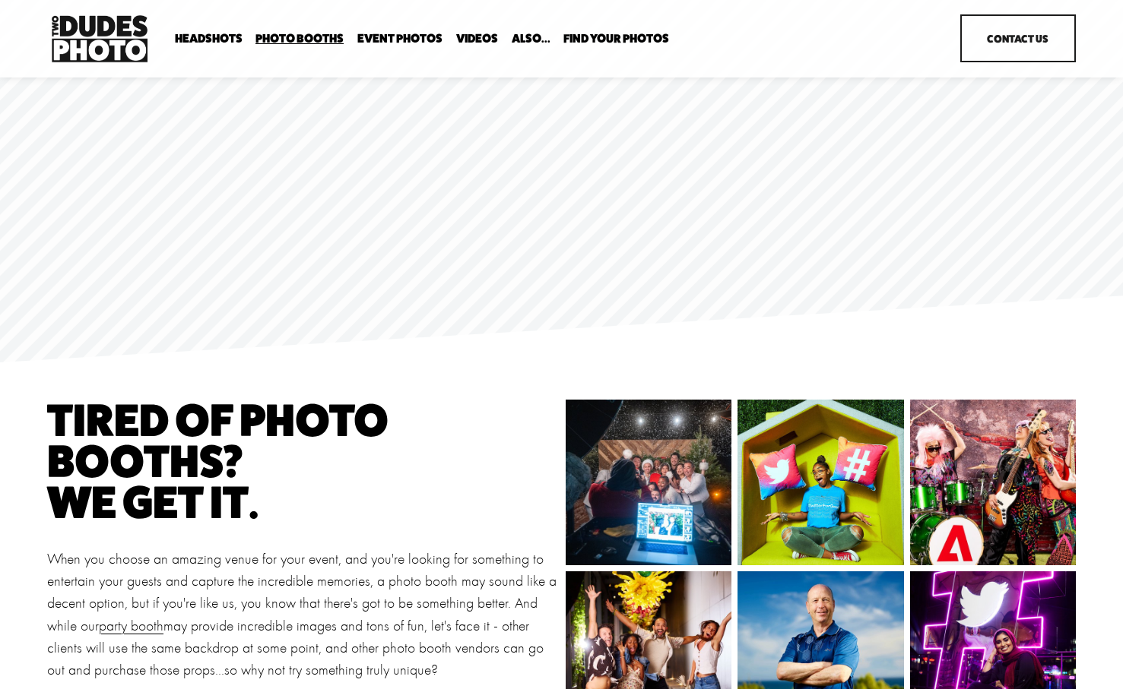
click at [0, 0] on span "Overhead Booth" at bounding box center [0, 0] width 0 height 0
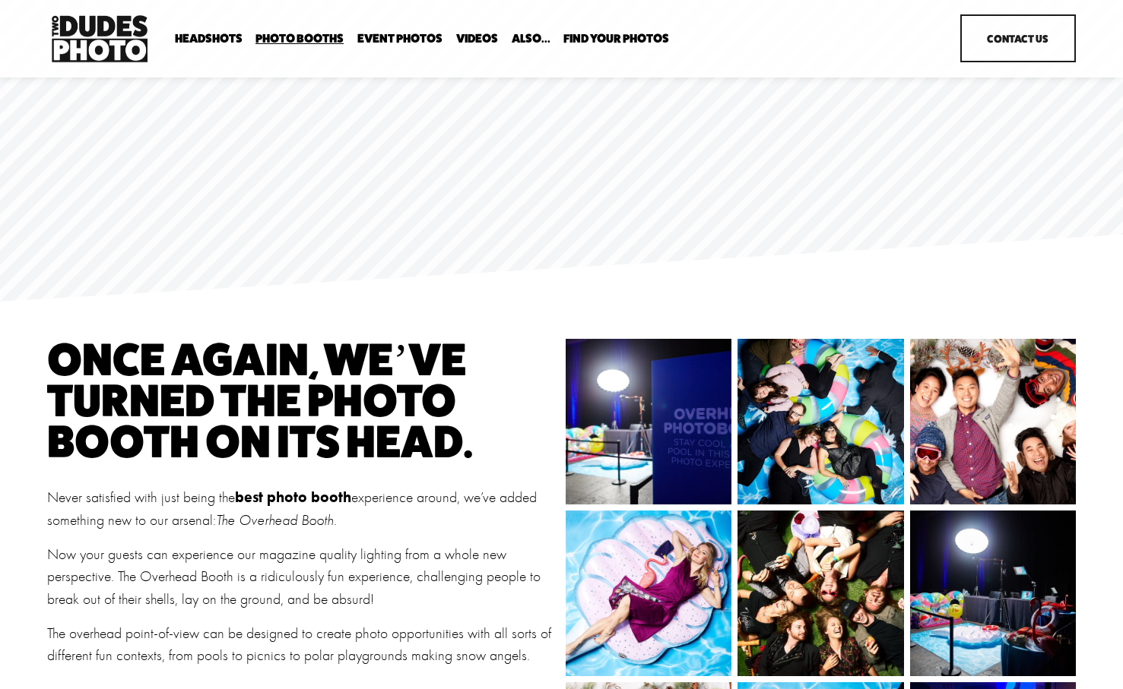
click at [0, 0] on div "Party Booth Tuxedo B&W Booth Anti Booth Overhead Booth Bespoke Booth" at bounding box center [0, 0] width 0 height 0
click at [0, 0] on link "Bespoke Booth" at bounding box center [0, 0] width 0 height 0
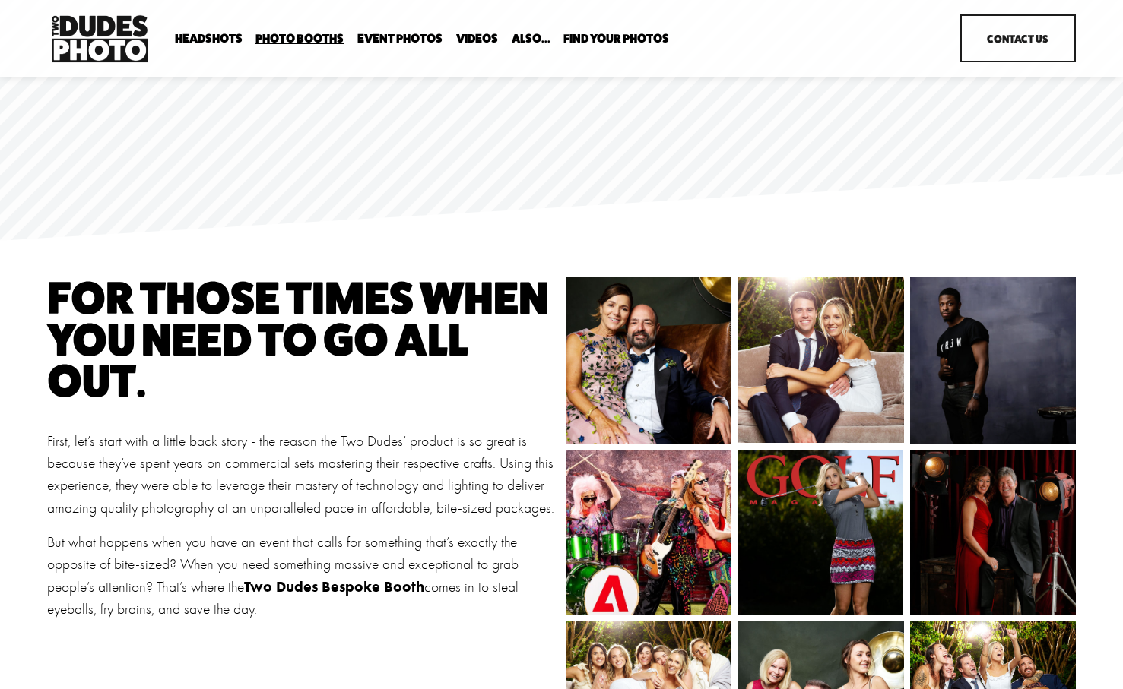
click at [680, 353] on img at bounding box center [648, 358] width 166 height 221
click at [0, 0] on span "Expo Headshots" at bounding box center [0, 0] width 0 height 0
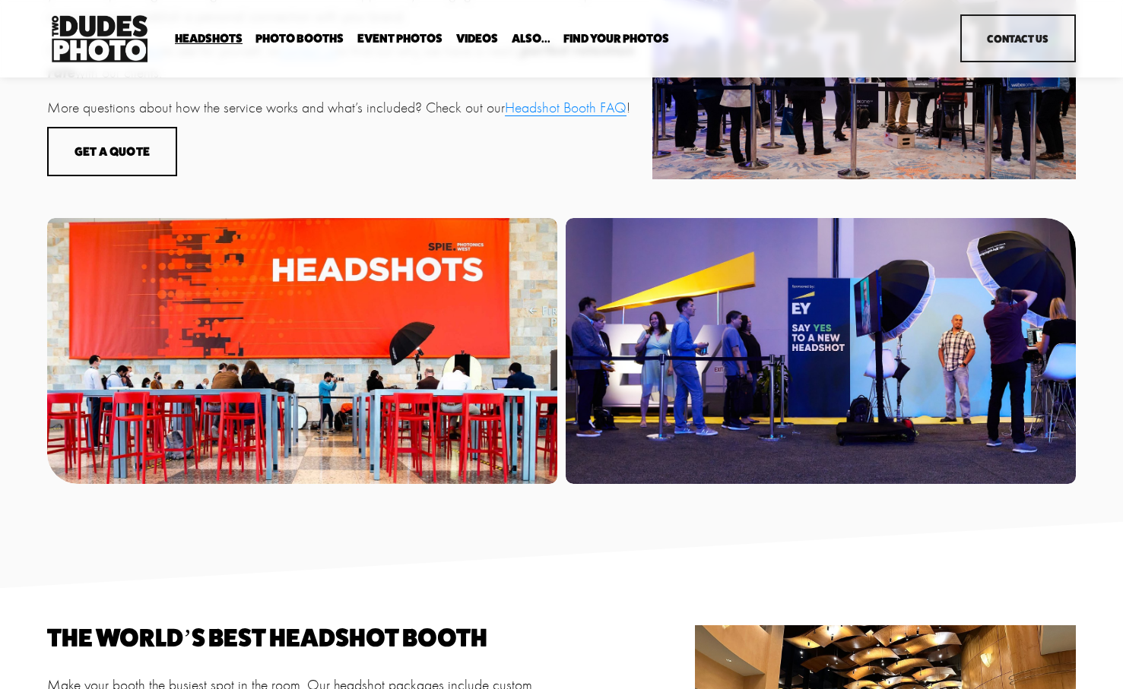
scroll to position [819, 0]
